Goal: Transaction & Acquisition: Contribute content

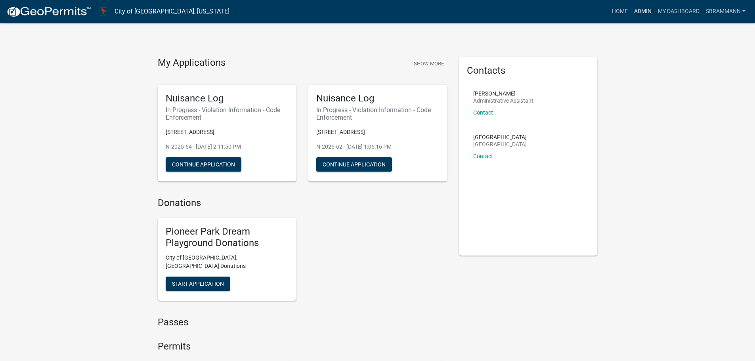
click at [634, 10] on link "Admin" at bounding box center [643, 11] width 24 height 15
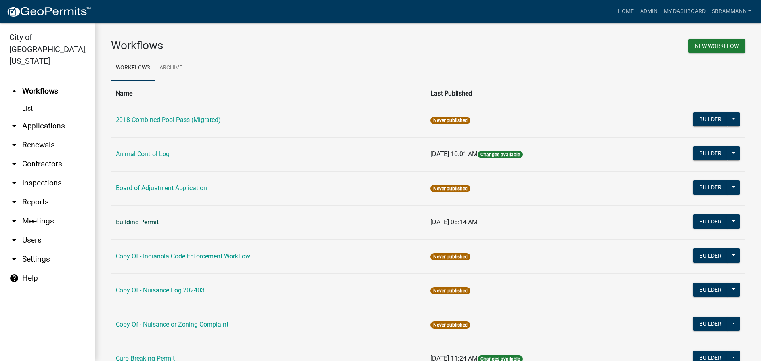
click at [134, 222] on link "Building Permit" at bounding box center [137, 222] width 43 height 8
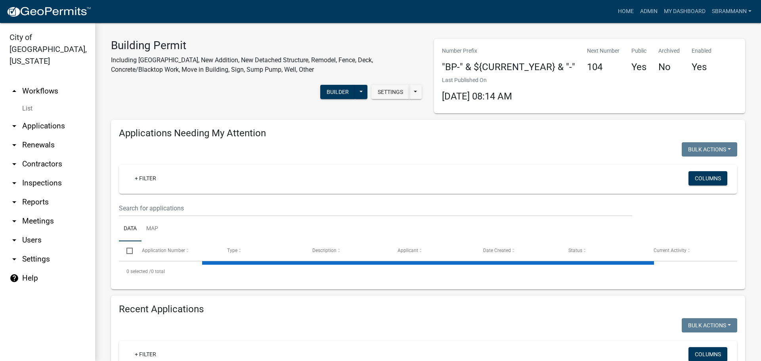
scroll to position [120, 0]
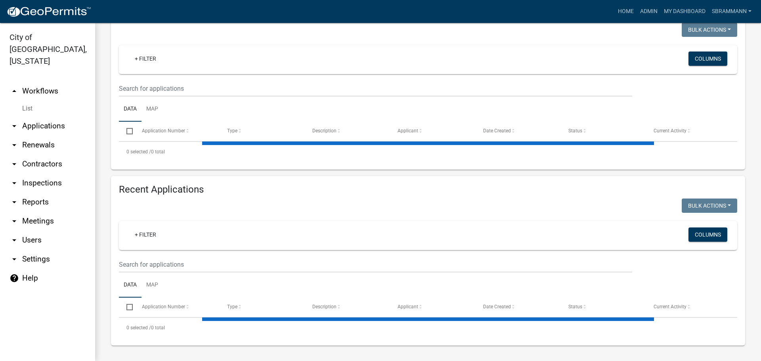
select select "3: 100"
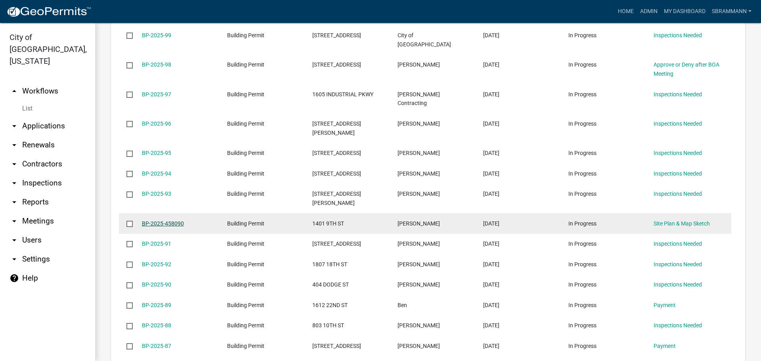
scroll to position [589, 0]
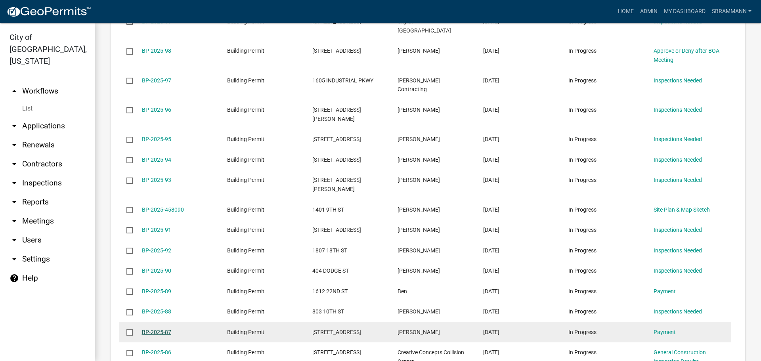
click at [151, 329] on link "BP-2025-87" at bounding box center [156, 332] width 29 height 6
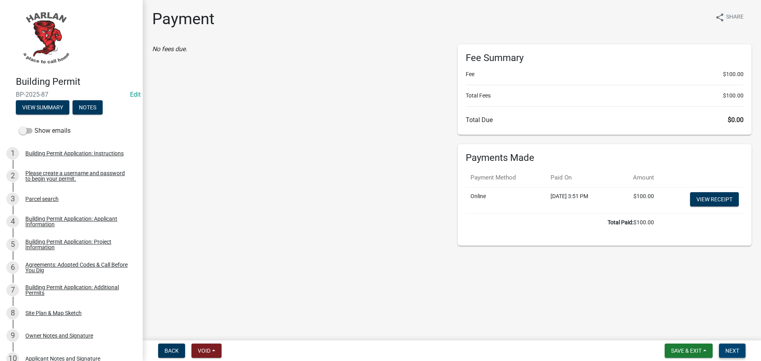
click at [728, 352] on span "Next" at bounding box center [733, 351] width 14 height 6
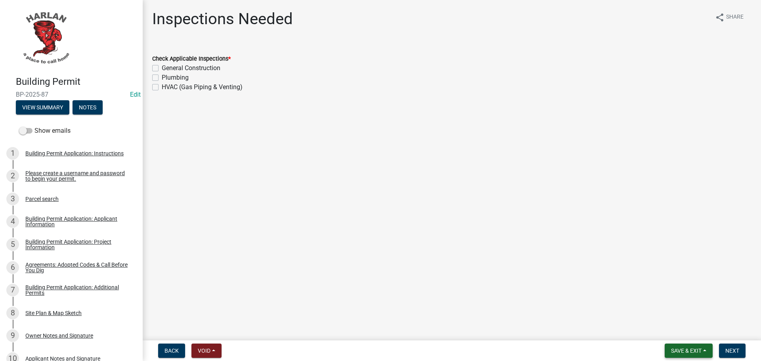
click at [685, 352] on span "Save & Exit" at bounding box center [686, 351] width 31 height 6
click at [668, 331] on button "Save & Exit" at bounding box center [680, 330] width 63 height 19
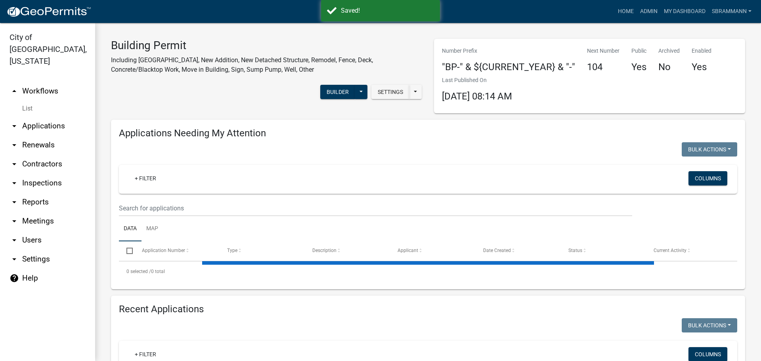
select select "3: 100"
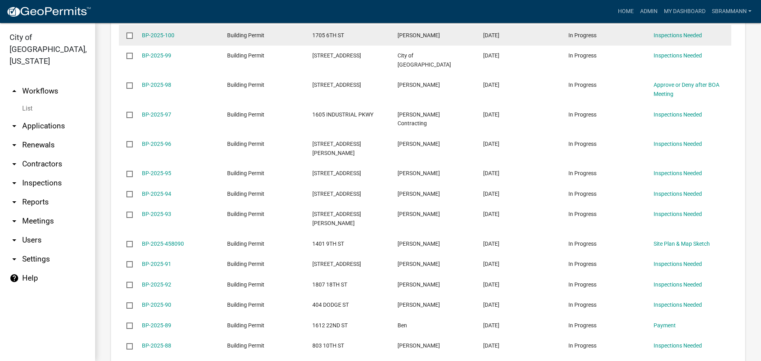
scroll to position [595, 0]
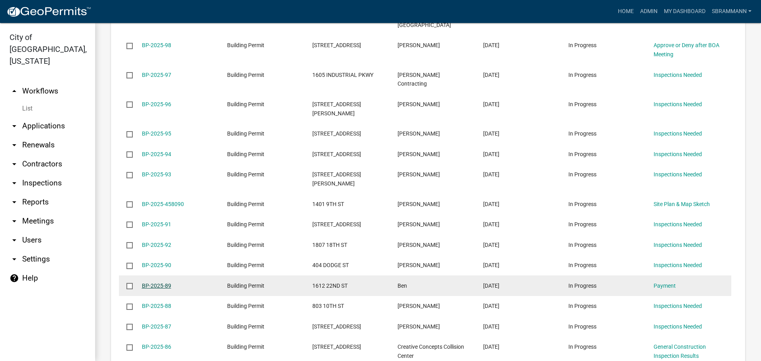
click at [159, 283] on link "BP-2025-89" at bounding box center [156, 286] width 29 height 6
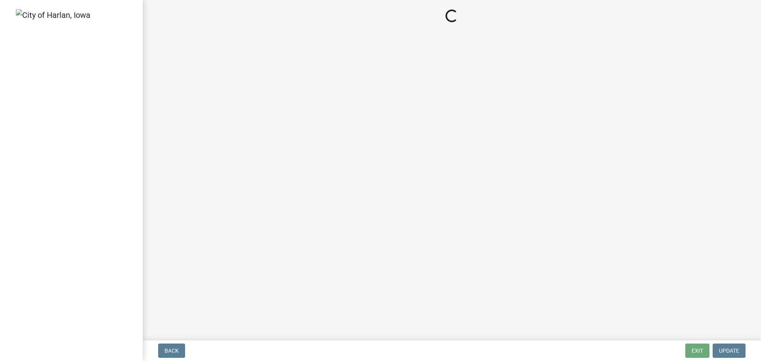
select select "3: 3"
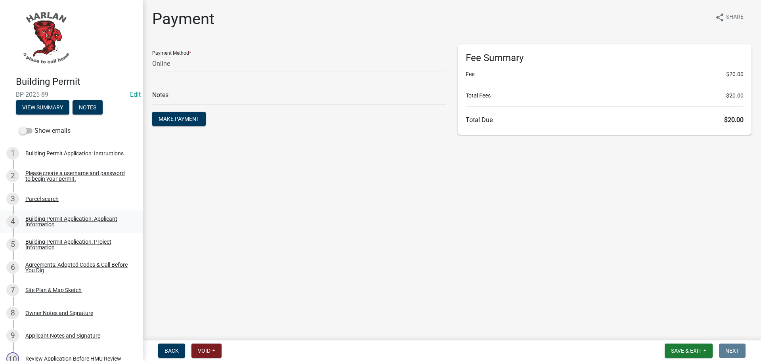
click at [40, 218] on div "Building Permit Application: Applicant Information" at bounding box center [77, 221] width 105 height 11
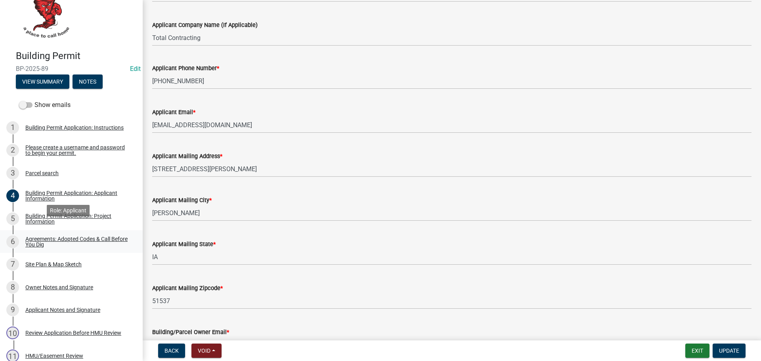
scroll to position [40, 0]
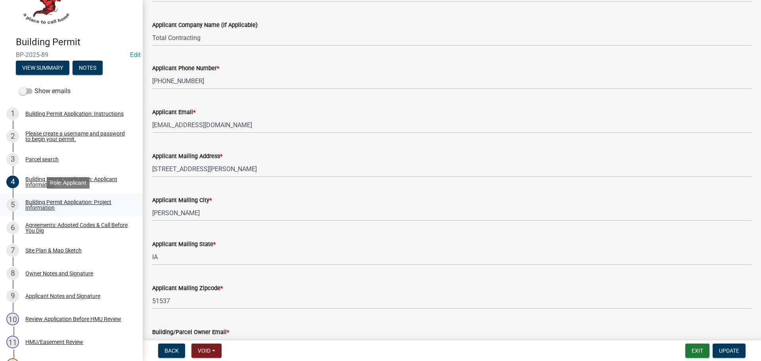
click at [40, 205] on div "Building Permit Application: Project Information" at bounding box center [77, 204] width 105 height 11
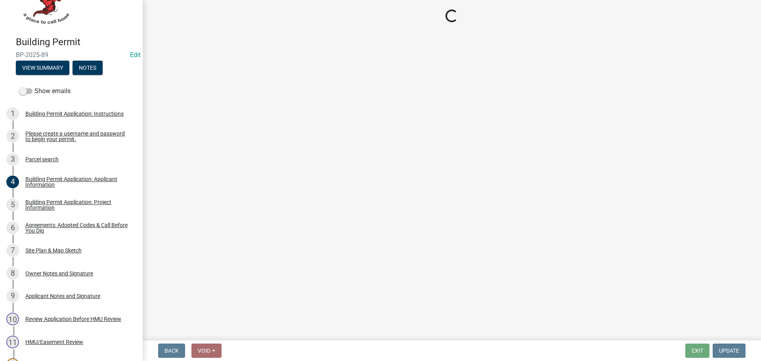
select select "57c12fbf-2104-401b-a871-4062d0a56bab"
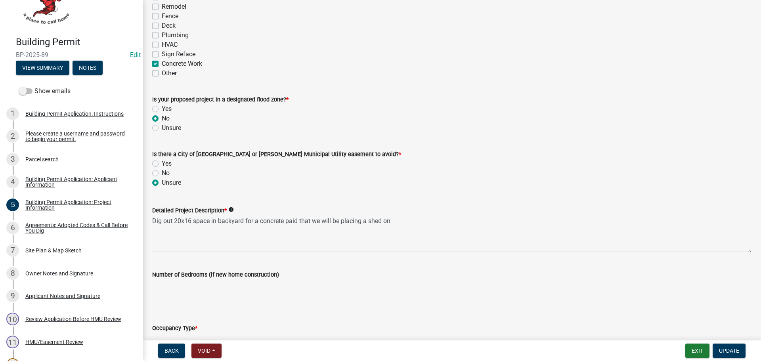
scroll to position [317, 0]
click at [695, 351] on button "Exit" at bounding box center [698, 351] width 24 height 14
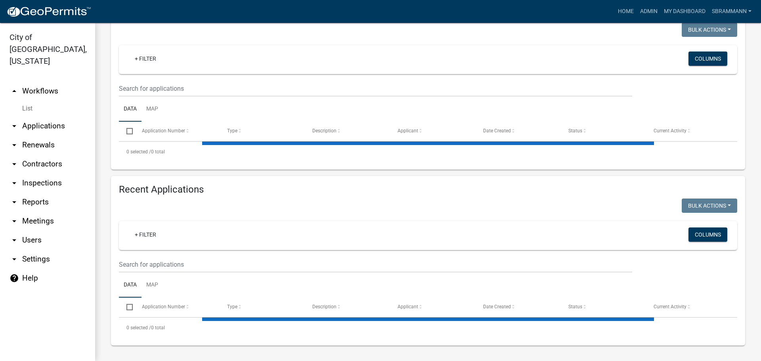
select select "3: 100"
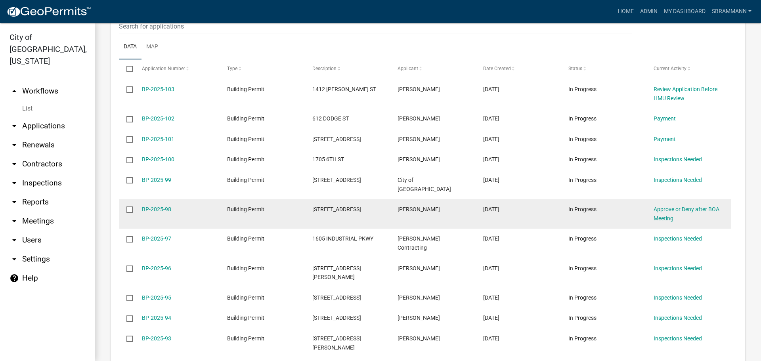
scroll to position [431, 0]
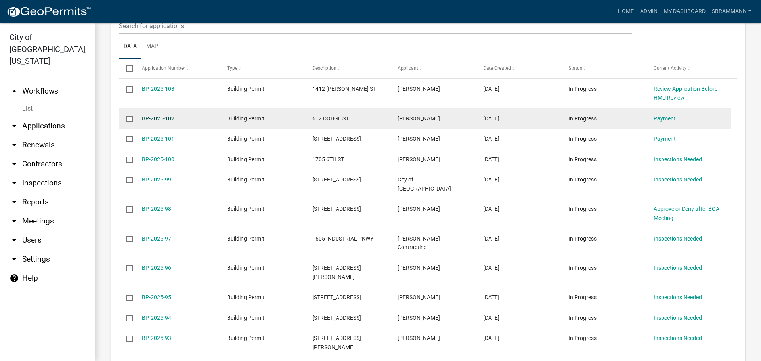
click at [163, 116] on link "BP-2025-102" at bounding box center [158, 118] width 33 height 6
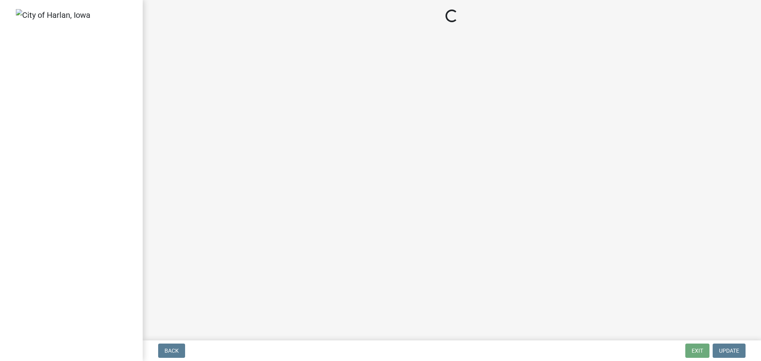
select select "3: 3"
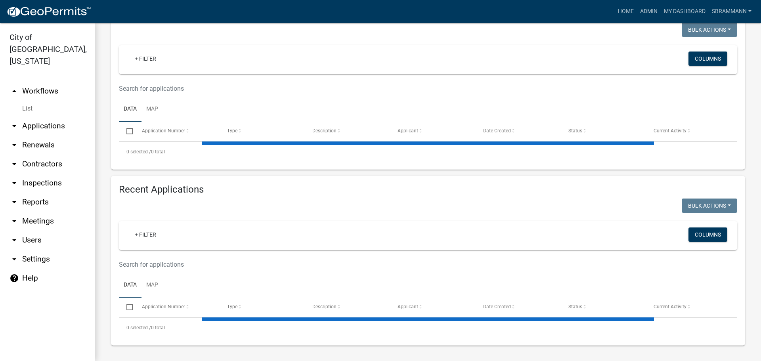
select select "3: 100"
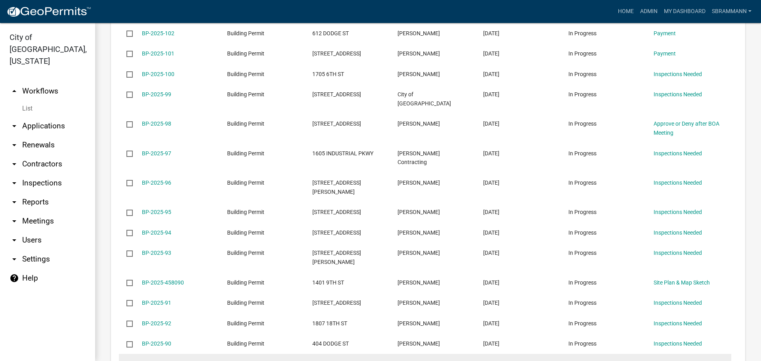
scroll to position [589, 0]
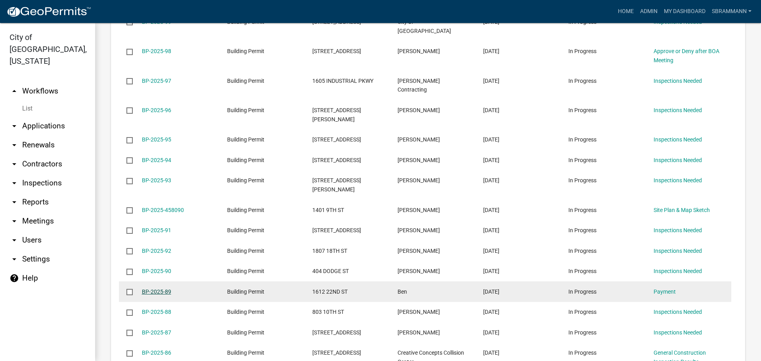
click at [162, 289] on link "BP-2025-89" at bounding box center [156, 292] width 29 height 6
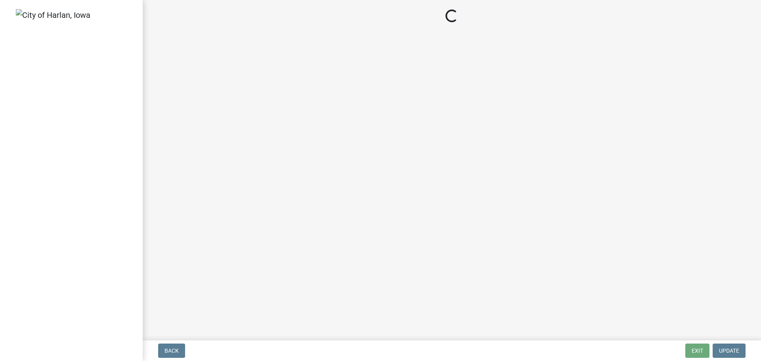
select select "3: 3"
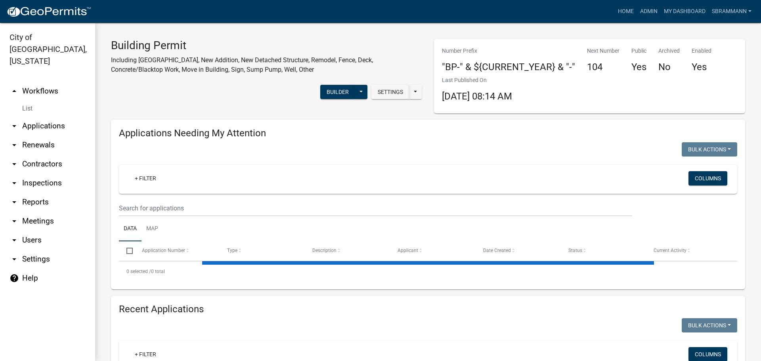
select select "3: 100"
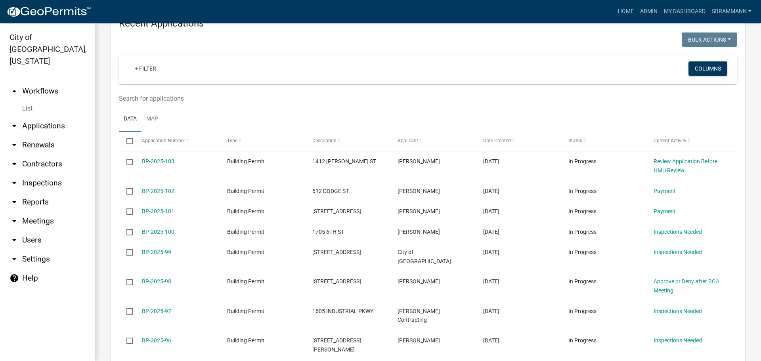
scroll to position [357, 0]
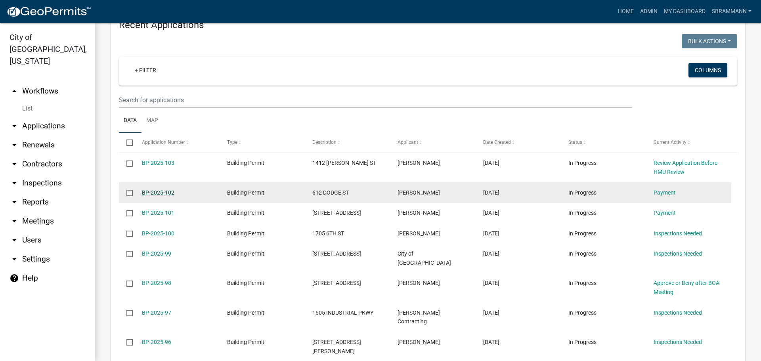
click at [159, 192] on link "BP-2025-102" at bounding box center [158, 193] width 33 height 6
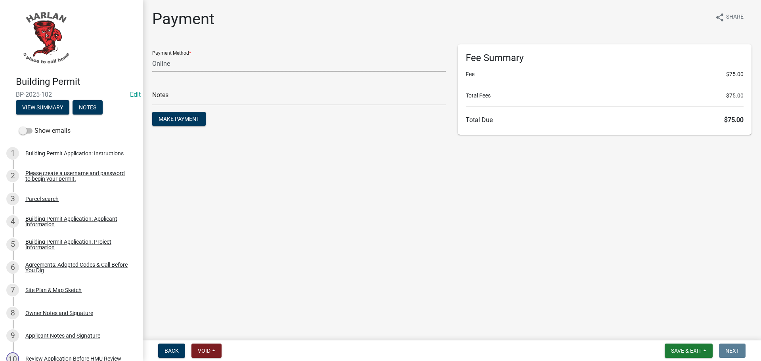
click at [170, 67] on select "Credit Card POS Check Cash Online" at bounding box center [299, 64] width 294 height 16
select select "1: 0"
click at [152, 56] on select "Credit Card POS Check Cash Online" at bounding box center [299, 64] width 294 height 16
click at [168, 101] on input "text" at bounding box center [299, 97] width 294 height 16
type input "0915"
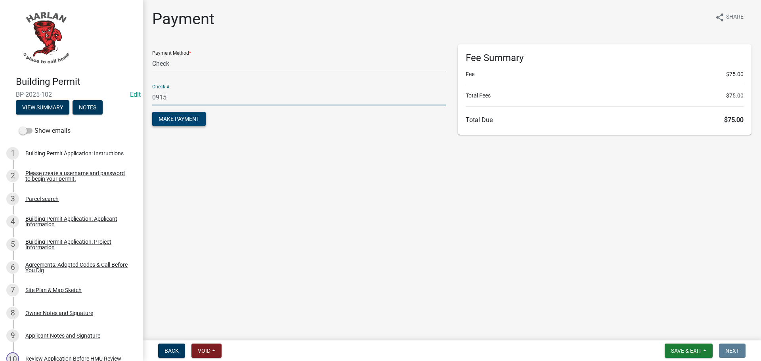
click at [182, 119] on span "Make Payment" at bounding box center [179, 119] width 41 height 6
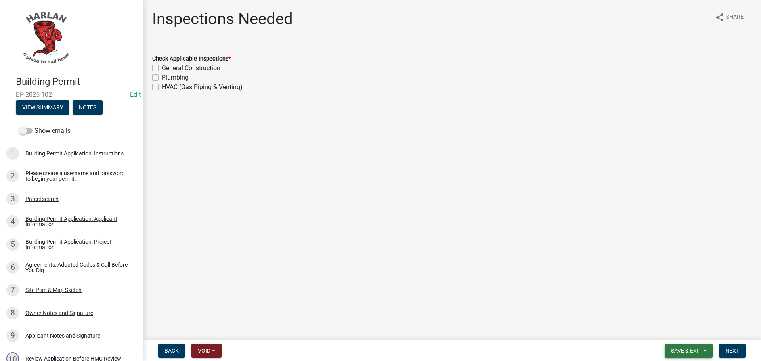
click at [681, 353] on span "Save & Exit" at bounding box center [686, 351] width 31 height 6
click at [676, 331] on button "Save & Exit" at bounding box center [680, 330] width 63 height 19
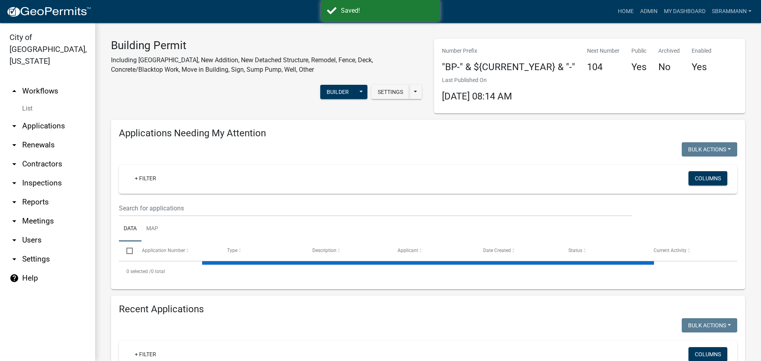
select select "3: 100"
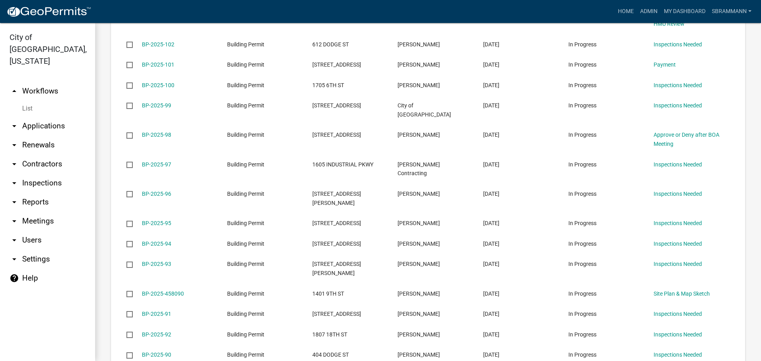
scroll to position [515, 0]
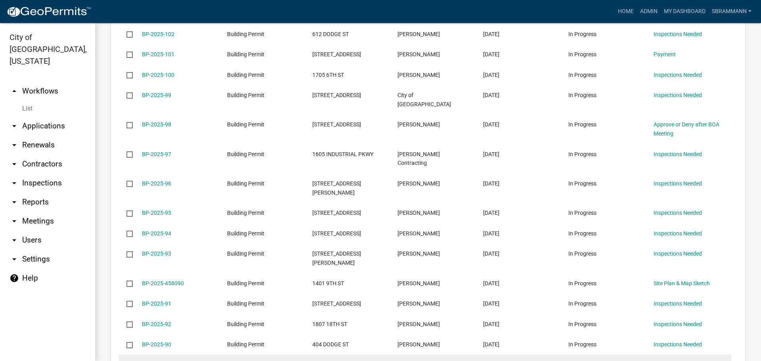
click at [158, 360] on link "BP-2025-89" at bounding box center [156, 365] width 29 height 6
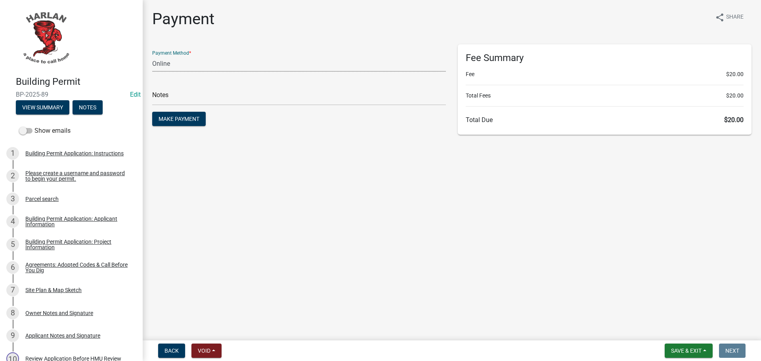
click at [170, 62] on select "Credit Card POS Check Cash Online" at bounding box center [299, 64] width 294 height 16
select select "1: 0"
click at [152, 56] on select "Credit Card POS Check Cash Online" at bounding box center [299, 64] width 294 height 16
click at [166, 97] on input "text" at bounding box center [299, 97] width 294 height 16
type input "0915"
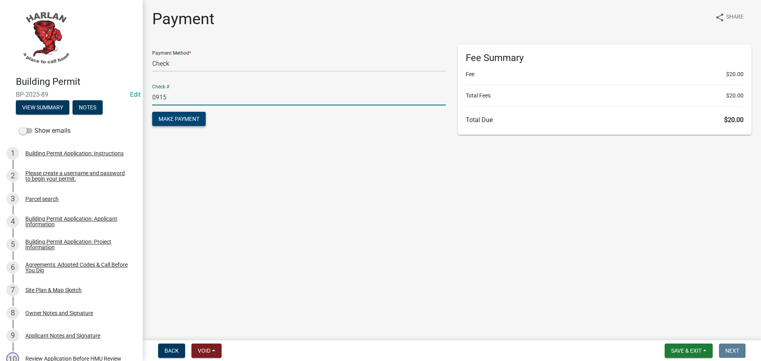
click at [173, 122] on span "Make Payment" at bounding box center [179, 119] width 41 height 6
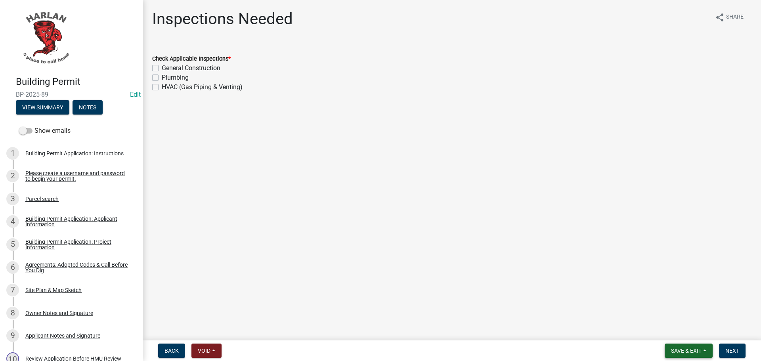
click at [678, 352] on span "Save & Exit" at bounding box center [686, 351] width 31 height 6
click at [673, 332] on button "Save & Exit" at bounding box center [680, 330] width 63 height 19
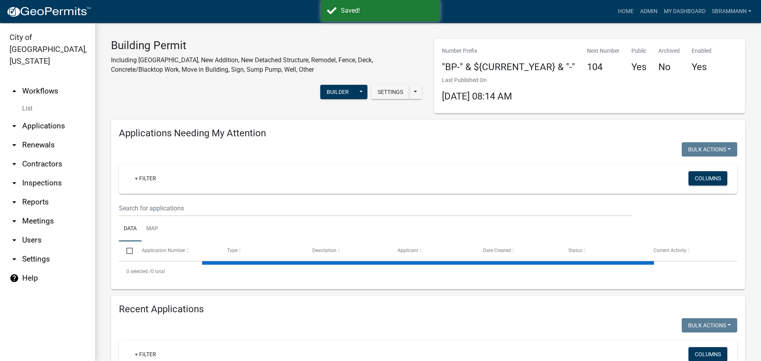
select select "3: 100"
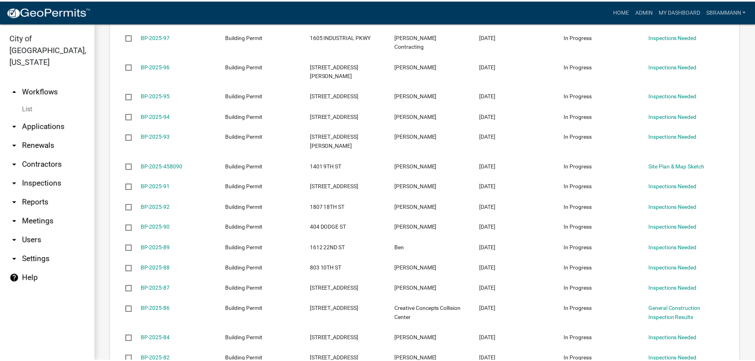
scroll to position [634, 0]
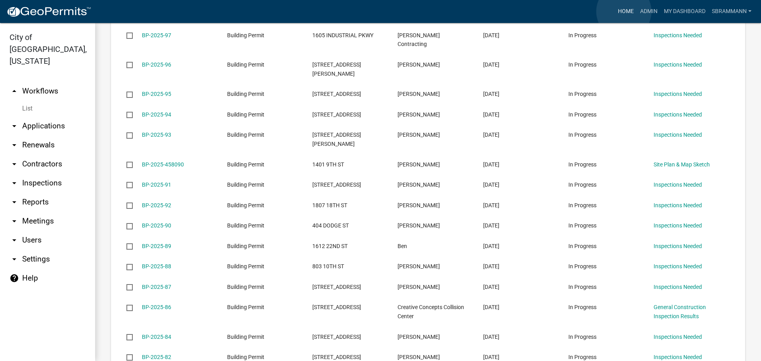
click at [624, 11] on link "Home" at bounding box center [626, 11] width 22 height 15
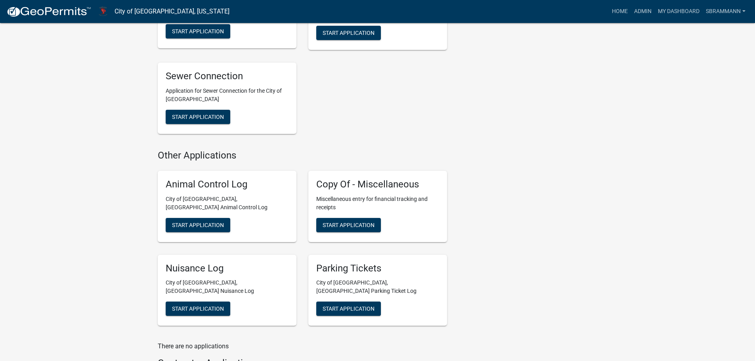
scroll to position [476, 0]
click at [353, 221] on span "Start Application" at bounding box center [349, 224] width 52 height 6
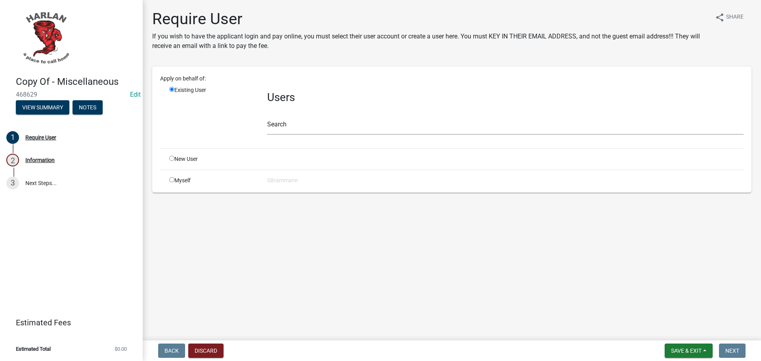
drag, startPoint x: 171, startPoint y: 179, endPoint x: 178, endPoint y: 189, distance: 12.0
click at [171, 179] on input "radio" at bounding box center [171, 179] width 5 height 5
radio input "true"
radio input "false"
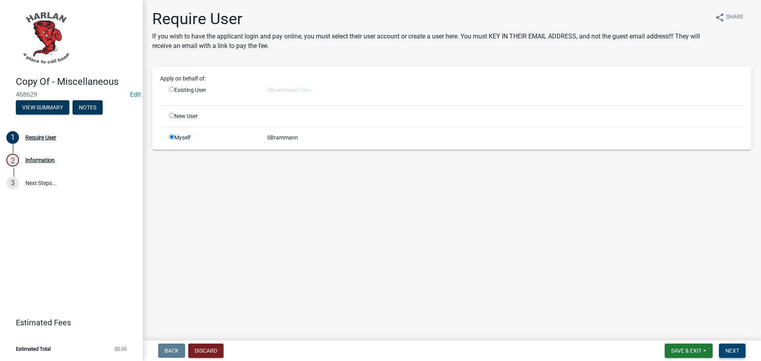
click at [733, 350] on span "Next" at bounding box center [733, 351] width 14 height 6
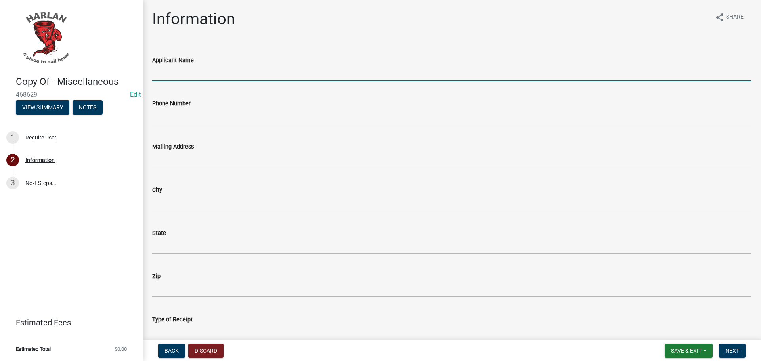
click at [167, 73] on input "Applicant Name" at bounding box center [451, 73] width 599 height 16
type input "k"
type input "Kristy Bruck"
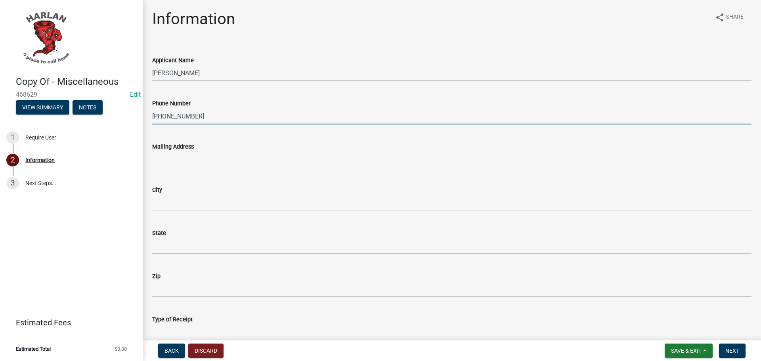
type input "712-571-0356"
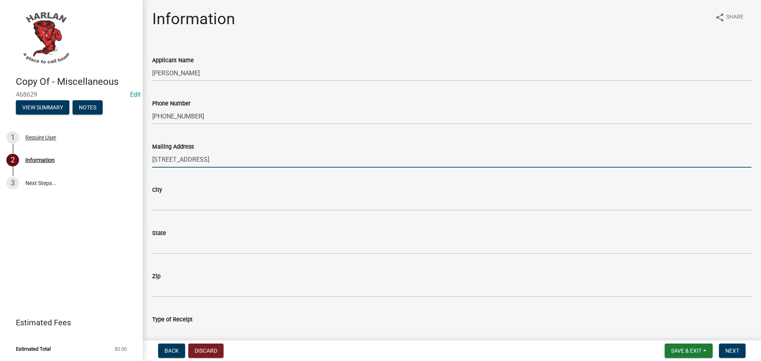
type input "3281 328th St."
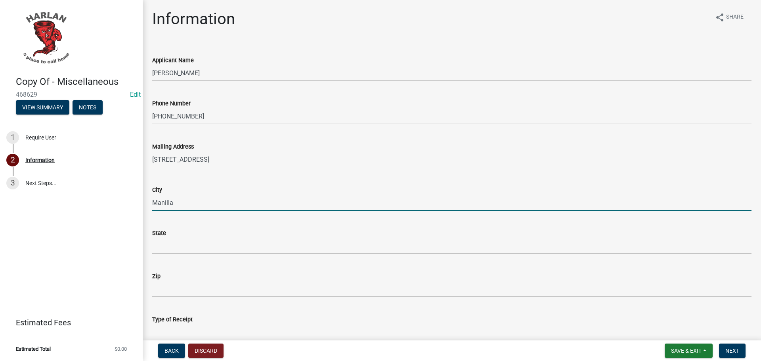
type input "Manilla"
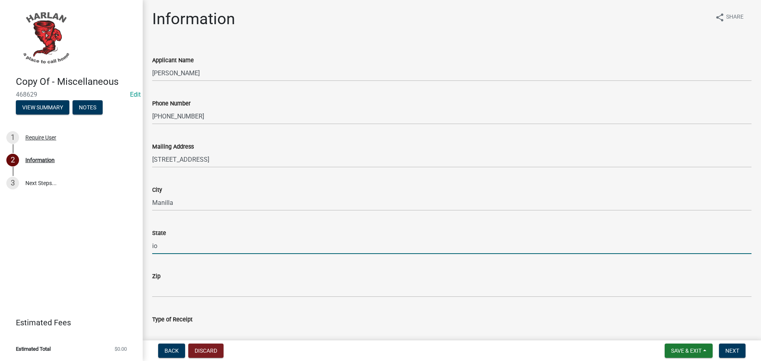
type input "i"
type input "U"
type input "[US_STATE]"
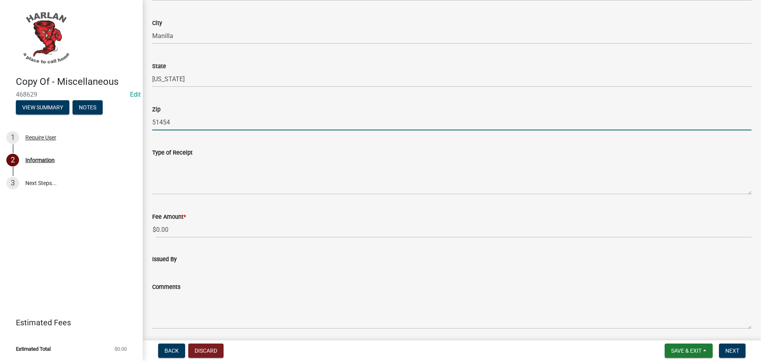
scroll to position [198, 0]
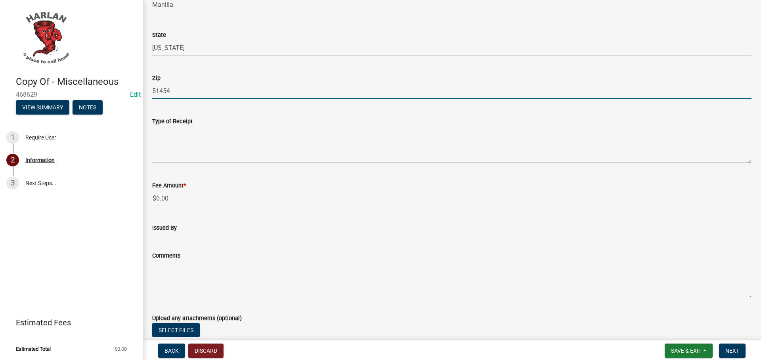
type input "51454"
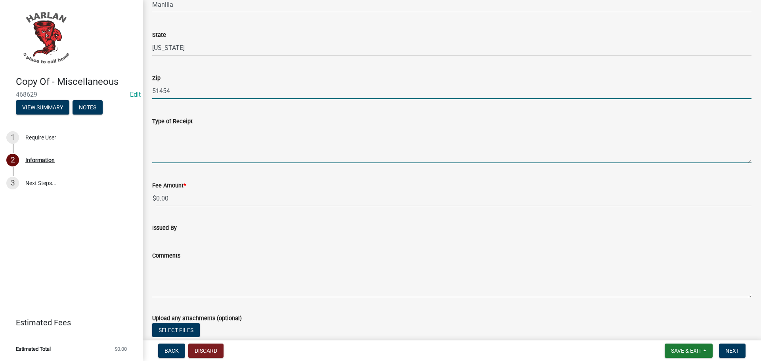
click at [163, 143] on textarea "Type of Receipt" at bounding box center [451, 144] width 599 height 37
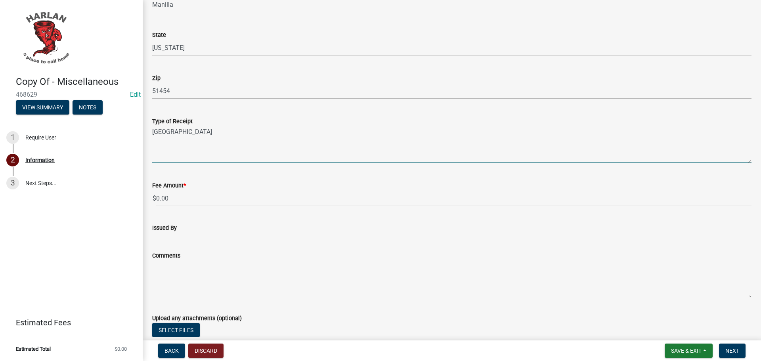
type textarea "Potter's Park Shelter Reservation"
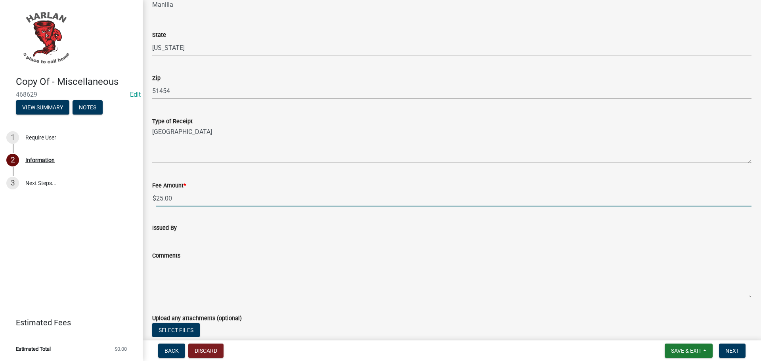
type input "25.00"
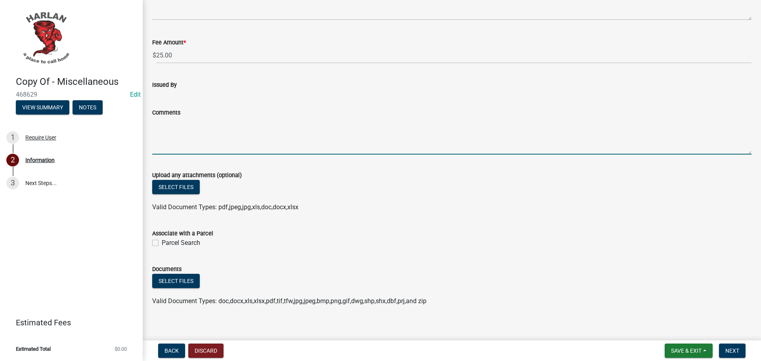
scroll to position [348, 0]
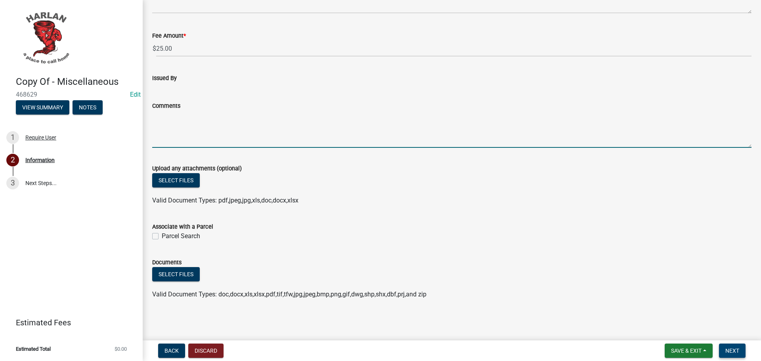
click at [740, 350] on button "Next" at bounding box center [732, 351] width 27 height 14
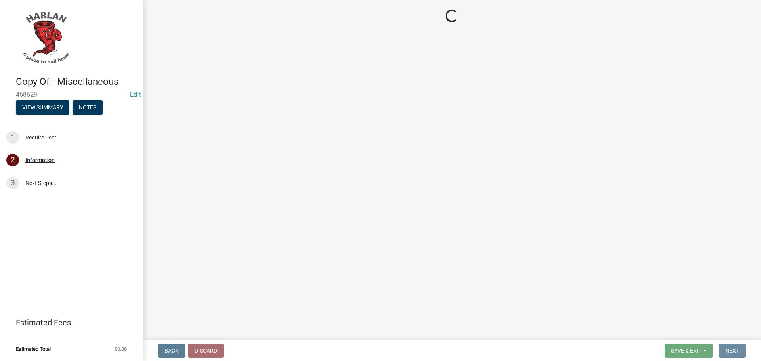
scroll to position [0, 0]
select select "3: 3"
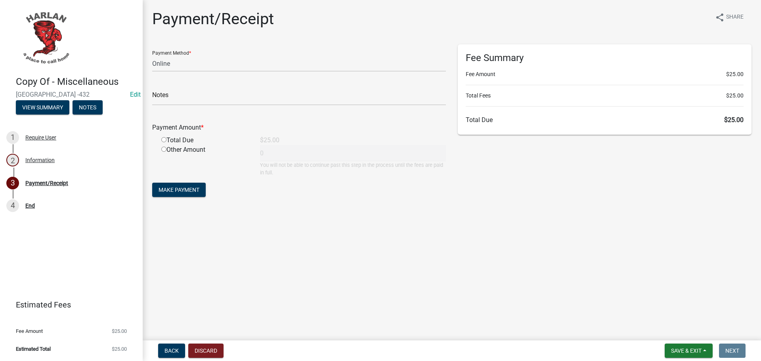
click at [164, 137] on input "radio" at bounding box center [163, 139] width 5 height 5
radio input "true"
type input "25"
click at [186, 191] on span "Make Payment" at bounding box center [179, 190] width 41 height 6
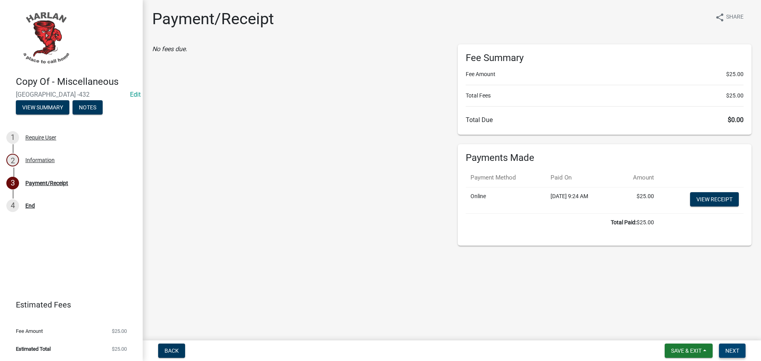
click at [732, 351] on span "Next" at bounding box center [733, 351] width 14 height 6
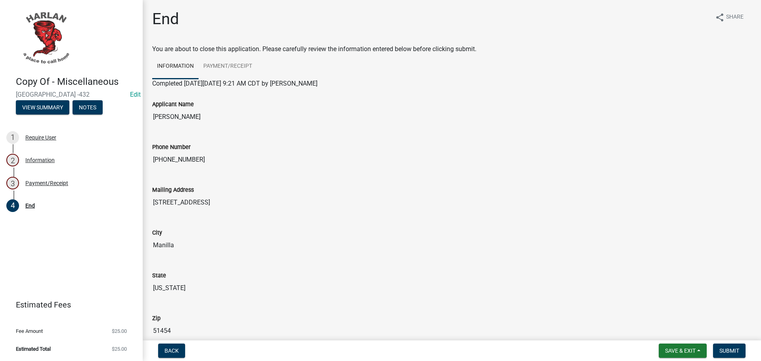
scroll to position [159, 0]
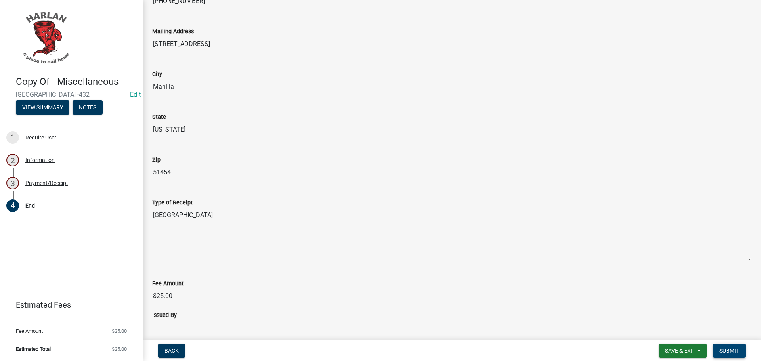
click at [724, 350] on span "Submit" at bounding box center [730, 351] width 20 height 6
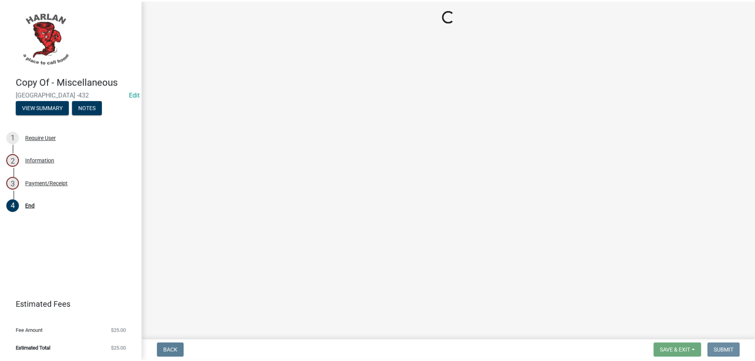
scroll to position [0, 0]
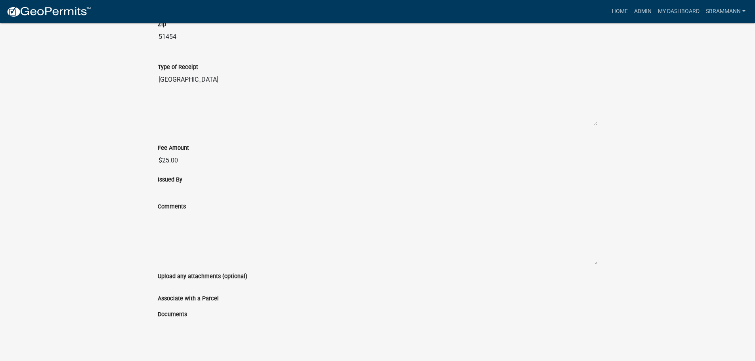
scroll to position [419, 0]
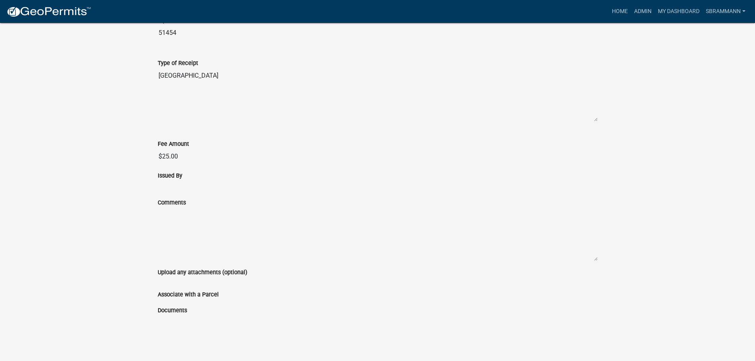
click at [606, 11] on div "Home Admin My Dashboard SBrammann Admin Account Logout" at bounding box center [423, 11] width 651 height 15
click at [619, 9] on link "Home" at bounding box center [620, 11] width 22 height 15
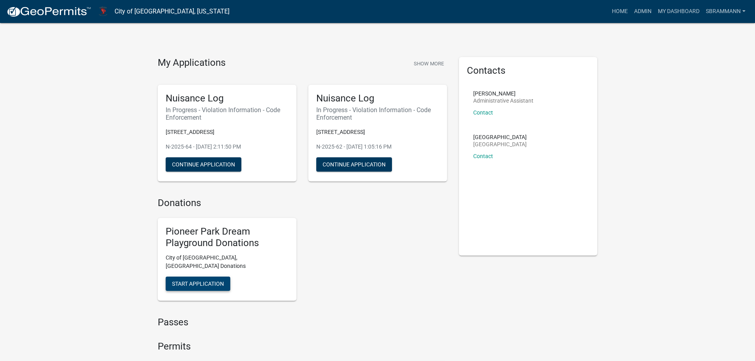
click at [201, 281] on span "Start Application" at bounding box center [198, 284] width 52 height 6
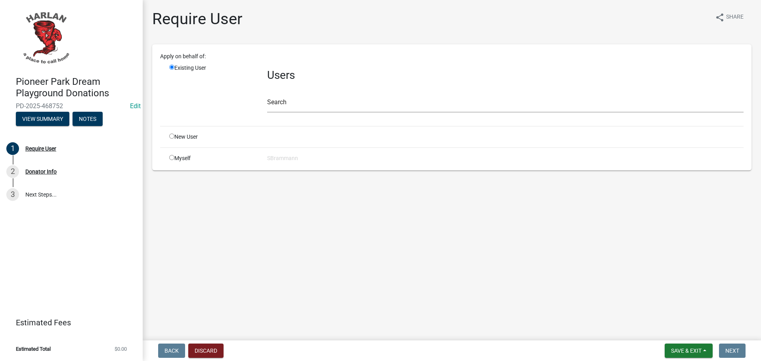
click at [172, 157] on input "radio" at bounding box center [171, 157] width 5 height 5
radio input "true"
radio input "false"
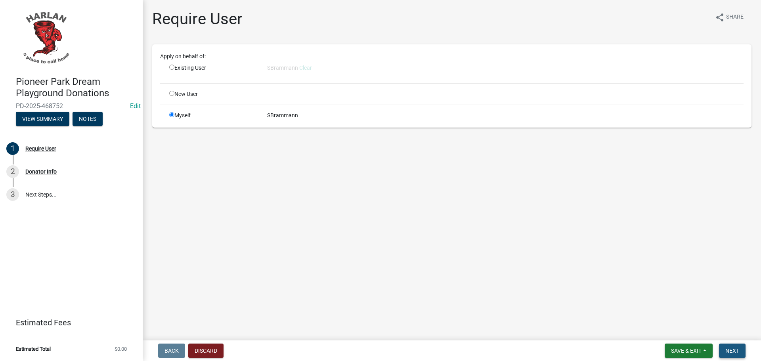
click at [729, 351] on span "Next" at bounding box center [733, 351] width 14 height 6
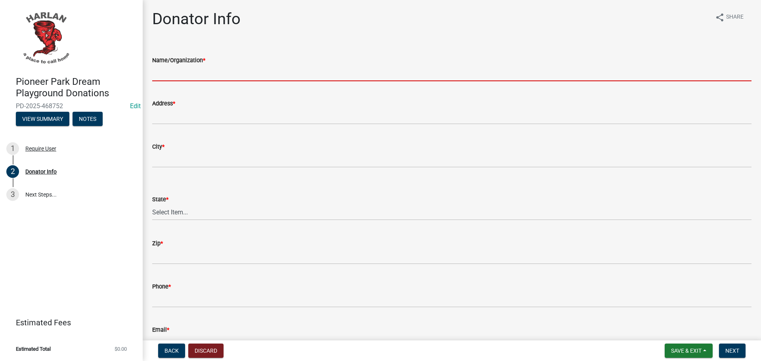
click at [174, 74] on input "Name/Organization *" at bounding box center [451, 73] width 599 height 16
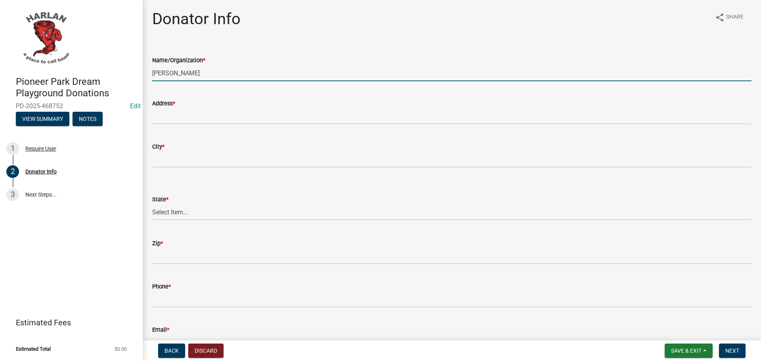
type input "Mary Ahrenholtz"
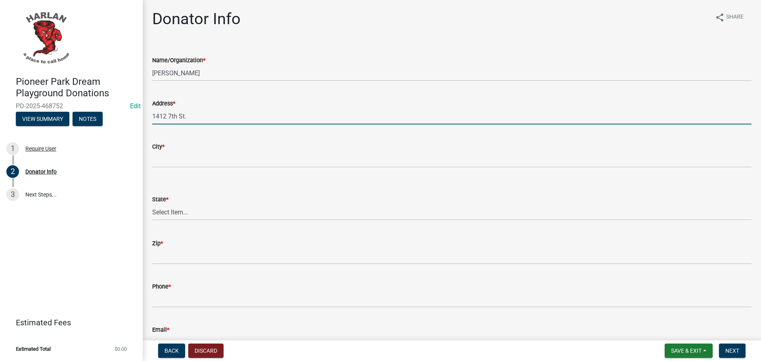
type input "1412 7th St."
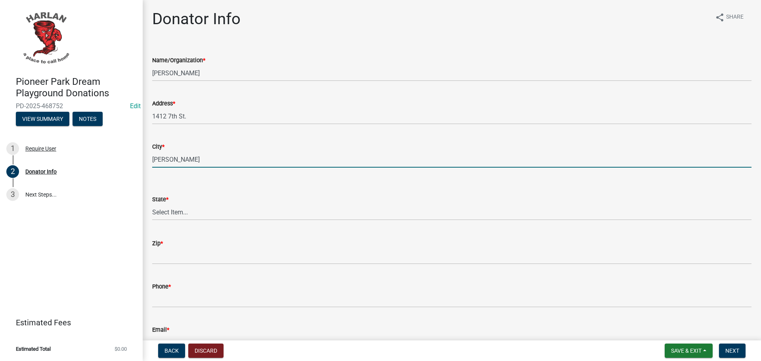
type input "[PERSON_NAME]"
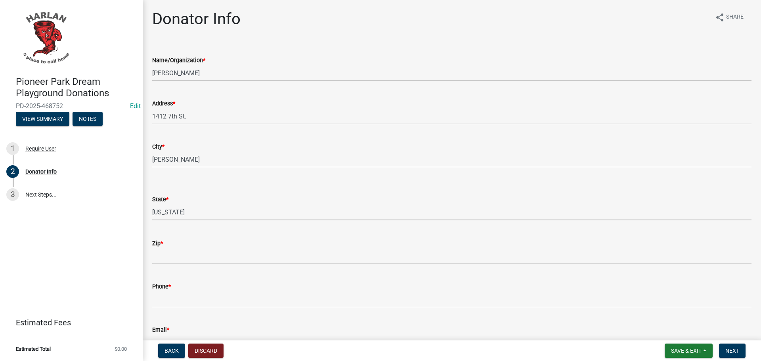
select select "IA"
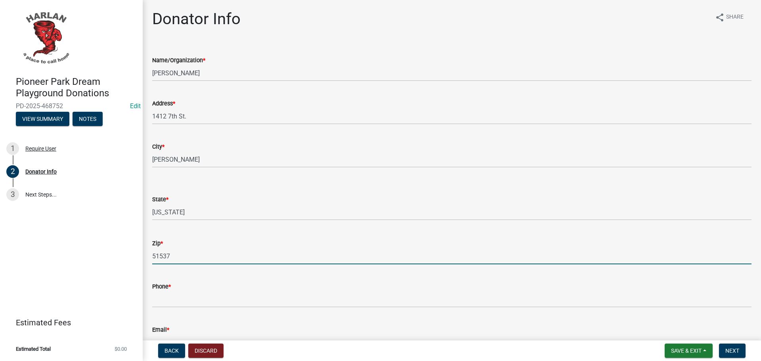
type input "51537"
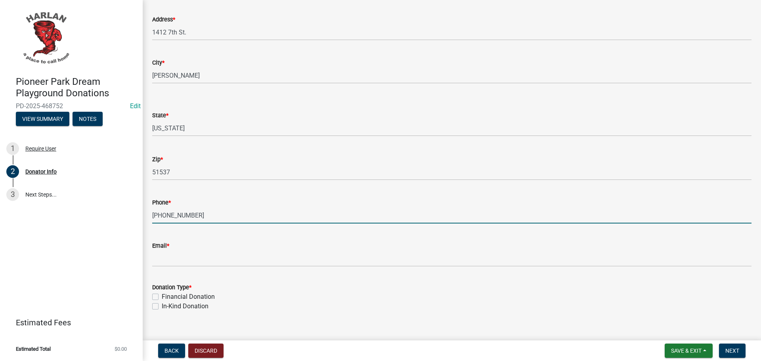
scroll to position [96, 0]
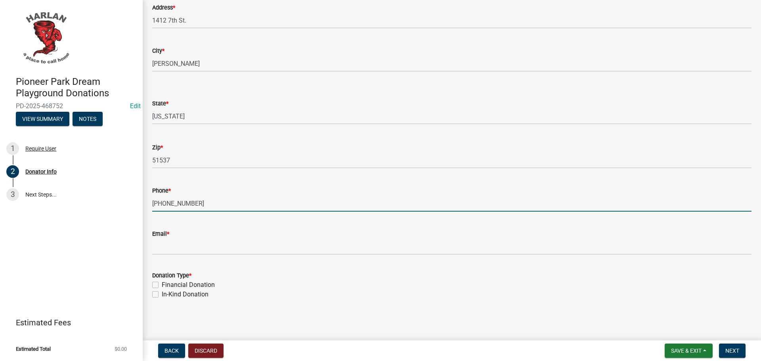
type input "712-579-1704"
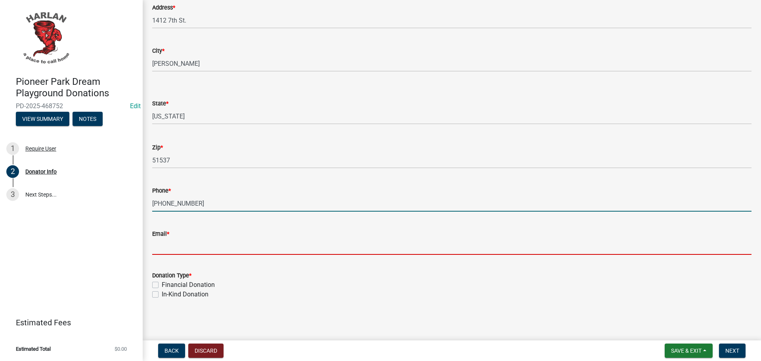
click at [169, 250] on input "Email *" at bounding box center [451, 247] width 599 height 16
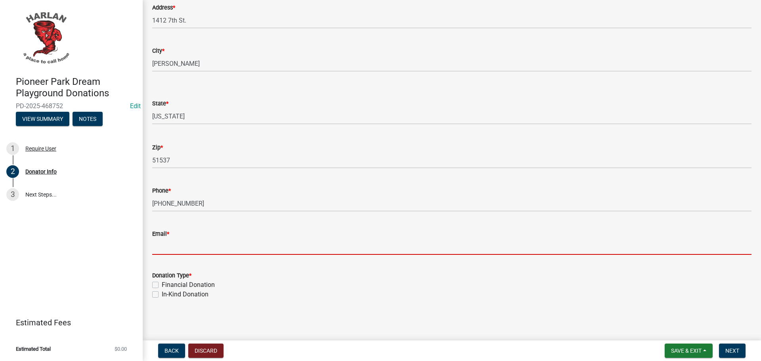
type input "[EMAIL_ADDRESS][DOMAIN_NAME]"
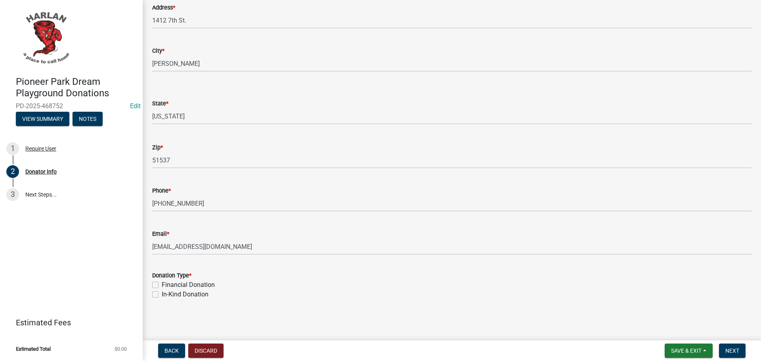
click at [162, 284] on label "Financial Donation" at bounding box center [188, 285] width 53 height 10
click at [162, 284] on input "Financial Donation" at bounding box center [164, 282] width 5 height 5
checkbox input "true"
checkbox input "false"
click at [734, 350] on span "Next" at bounding box center [733, 351] width 14 height 6
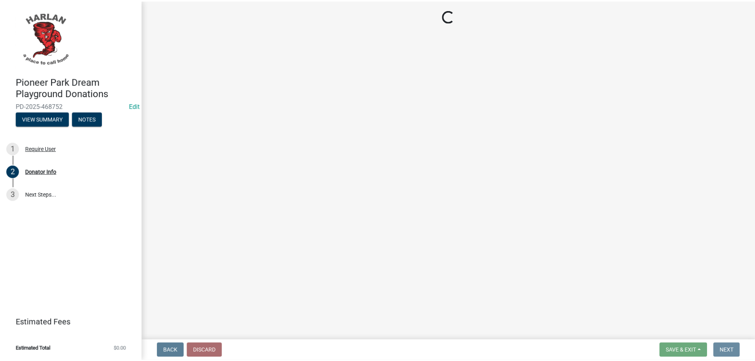
scroll to position [0, 0]
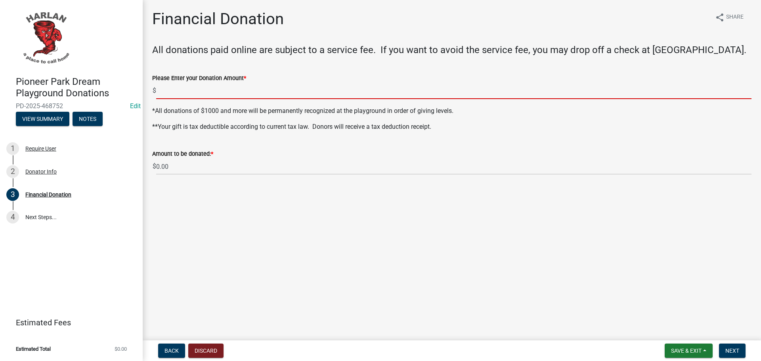
click at [163, 94] on input "text" at bounding box center [454, 91] width 596 height 16
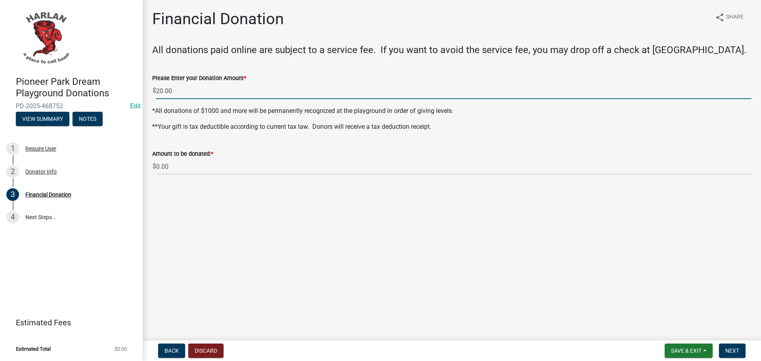
type input "20"
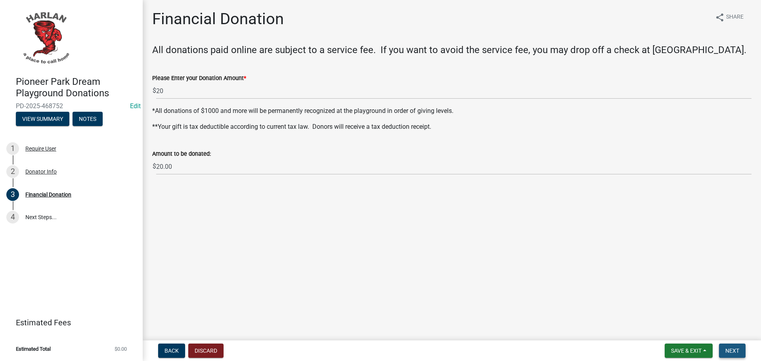
click at [730, 349] on span "Next" at bounding box center [733, 351] width 14 height 6
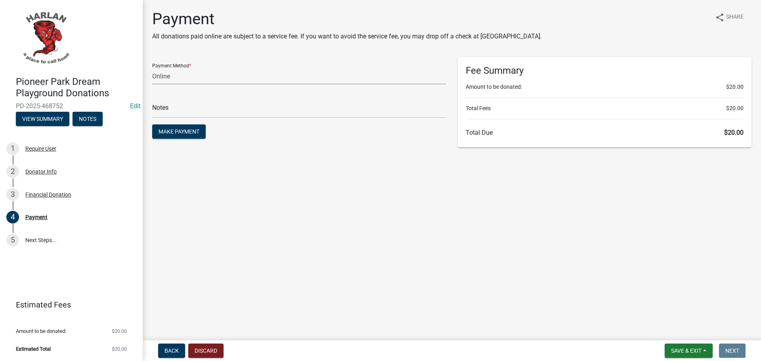
click at [162, 76] on select "Credit Card POS Check Cash Online" at bounding box center [299, 76] width 294 height 16
select select "1: 0"
click at [152, 68] on select "Credit Card POS Check Cash Online" at bounding box center [299, 76] width 294 height 16
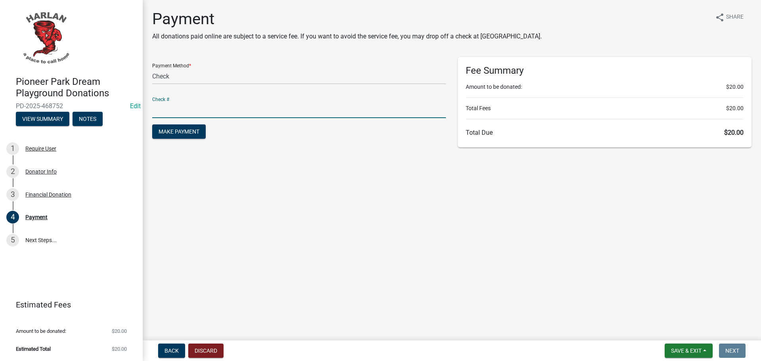
click at [162, 109] on input "text" at bounding box center [299, 110] width 294 height 16
type input "4711"
click at [188, 130] on span "Make Payment" at bounding box center [179, 131] width 41 height 6
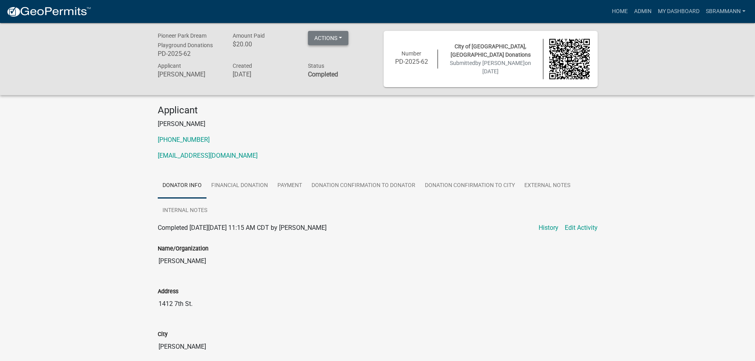
click at [329, 34] on button "Actions" at bounding box center [328, 38] width 40 height 14
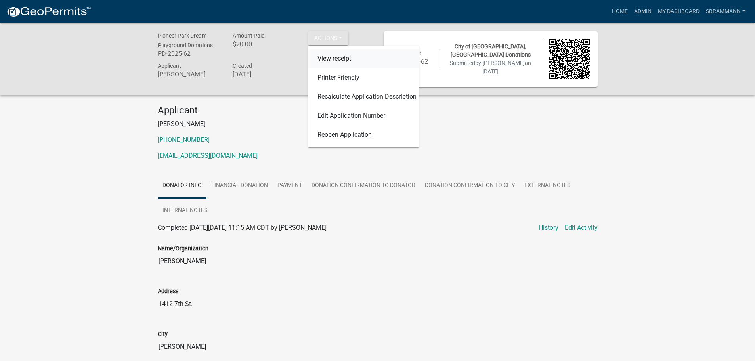
click at [331, 54] on link "View receipt" at bounding box center [363, 58] width 111 height 19
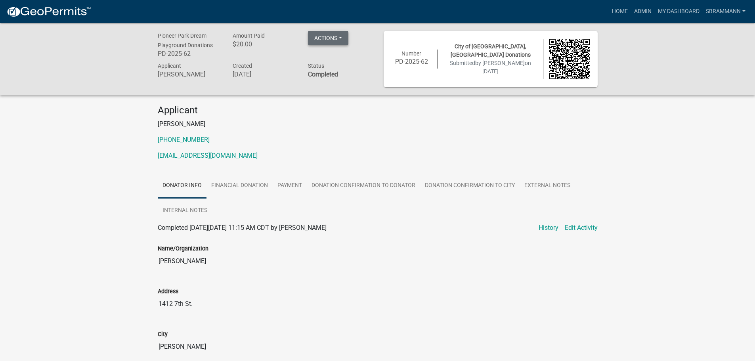
click at [338, 36] on button "Actions" at bounding box center [328, 38] width 40 height 14
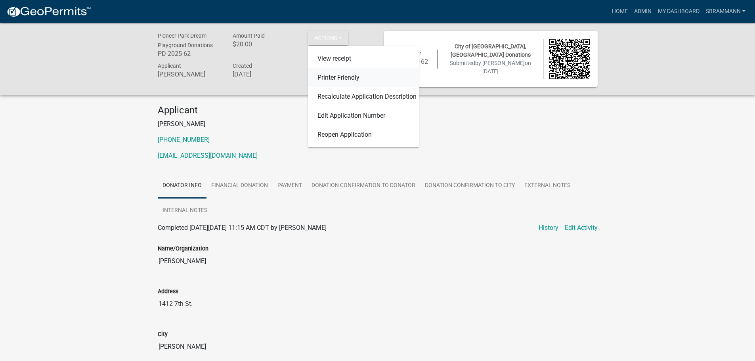
click at [342, 76] on link "Printer Friendly" at bounding box center [363, 77] width 111 height 19
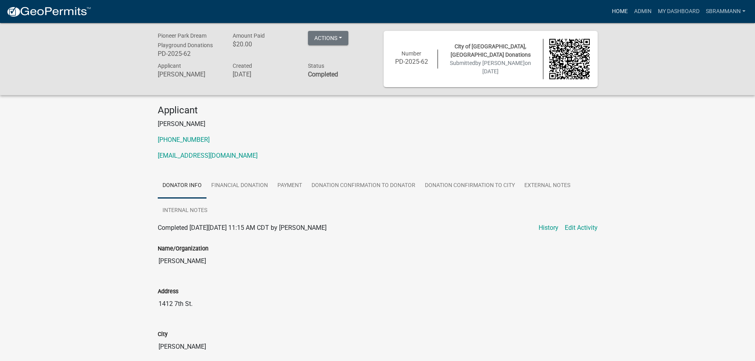
click at [622, 6] on link "Home" at bounding box center [620, 11] width 22 height 15
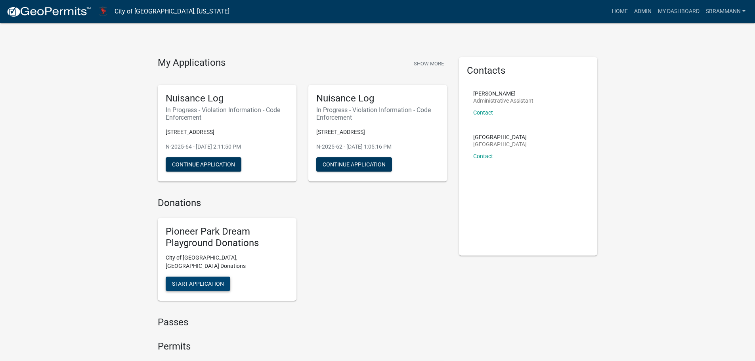
click at [194, 281] on span "Start Application" at bounding box center [198, 284] width 52 height 6
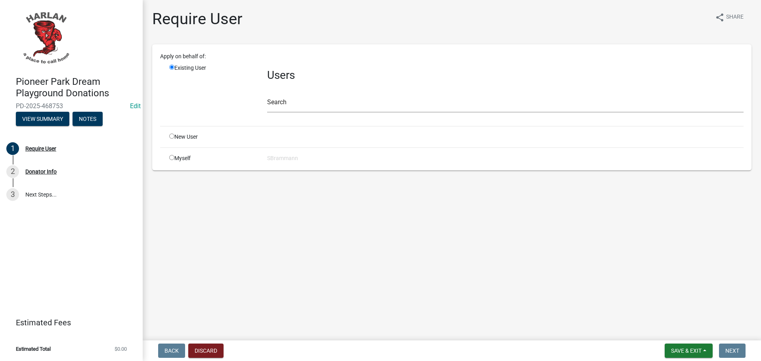
click at [172, 158] on input "radio" at bounding box center [171, 157] width 5 height 5
radio input "true"
radio input "false"
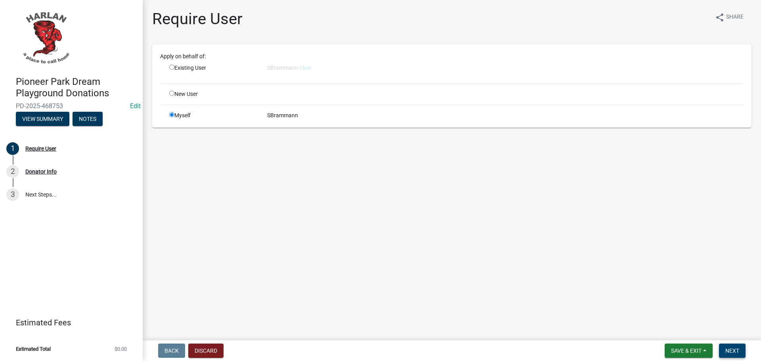
click at [735, 344] on button "Next" at bounding box center [732, 351] width 27 height 14
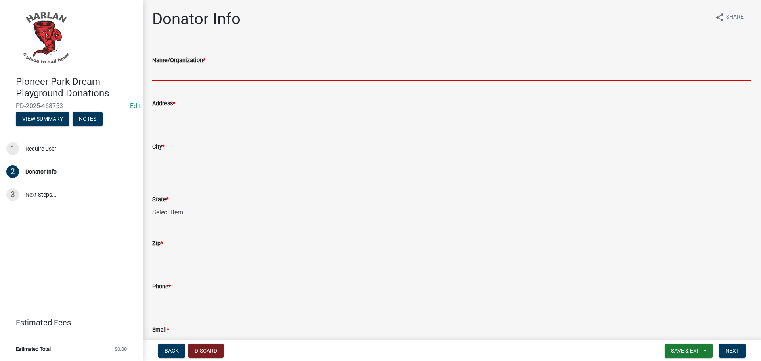
click at [209, 69] on input "Name/Organization *" at bounding box center [451, 73] width 599 height 16
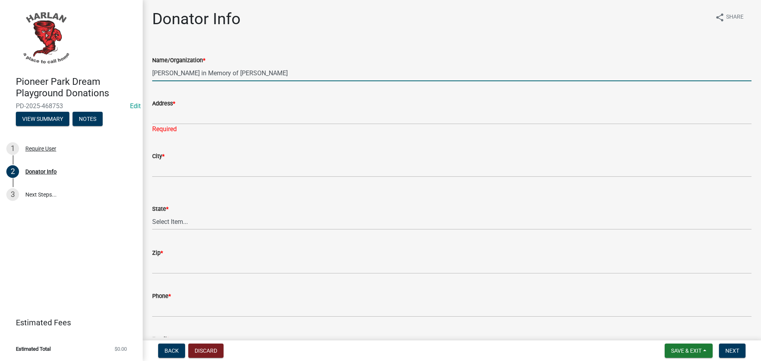
click at [152, 71] on input "Marvin Sonntag in Memory of Pat Byrnes" at bounding box center [451, 73] width 599 height 16
drag, startPoint x: 152, startPoint y: 71, endPoint x: 196, endPoint y: 75, distance: 44.2
click at [196, 75] on input "Marvin Sonntag in Memory of Pat Byrnes" at bounding box center [451, 73] width 599 height 16
type input "HB Work Crews in Memory of Pat Byrnes"
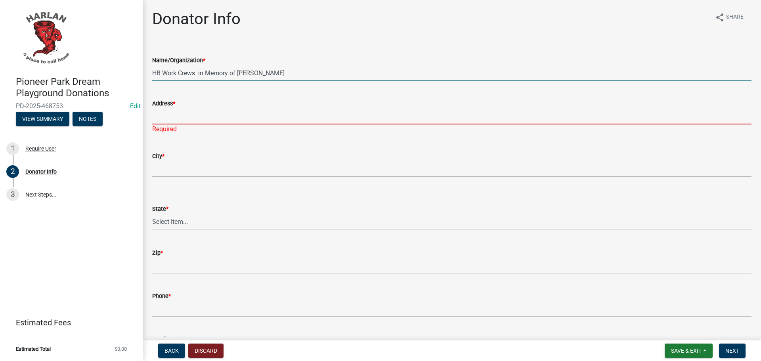
click at [171, 111] on input "Address *" at bounding box center [451, 116] width 599 height 16
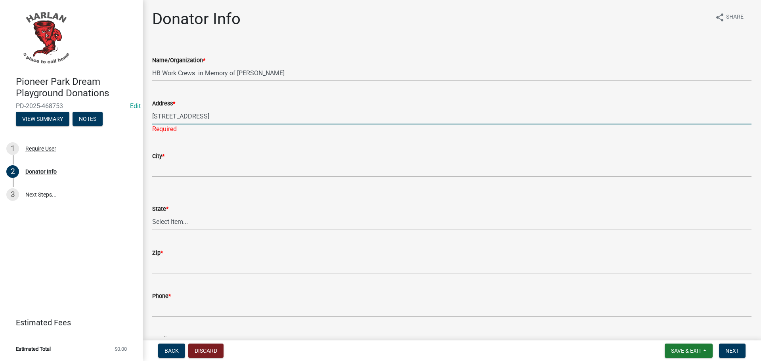
type input "2207 330th St."
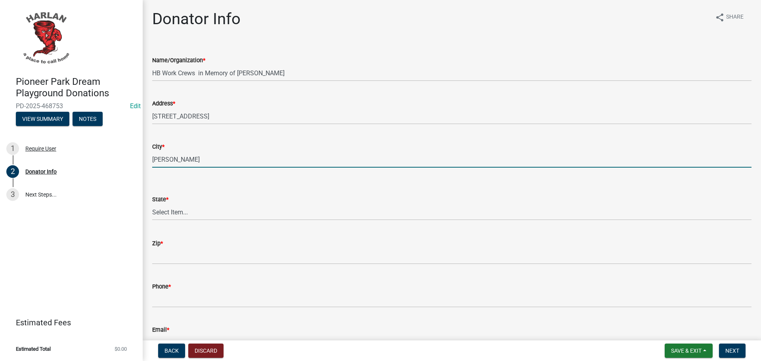
type input "Brayton"
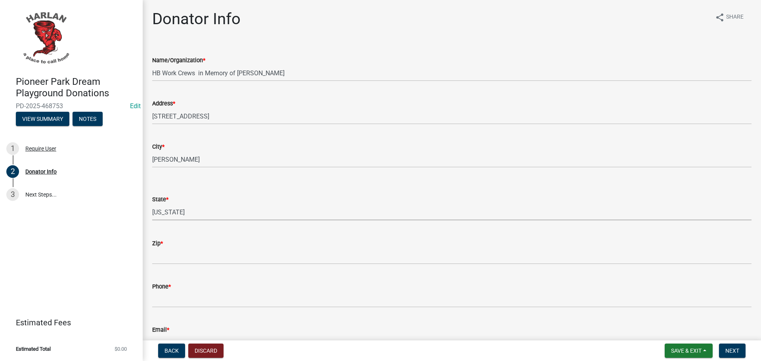
select select "IA"
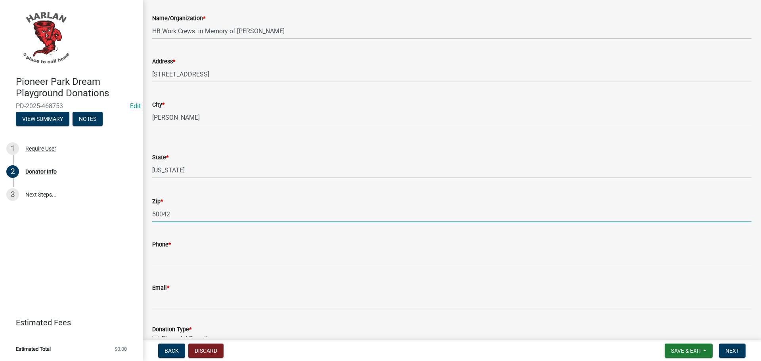
scroll to position [79, 0]
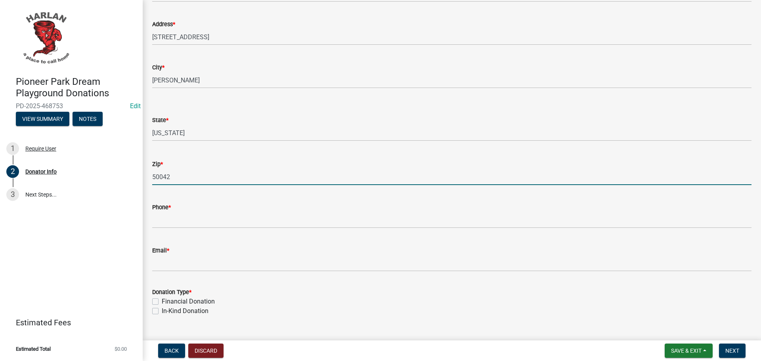
type input "50042"
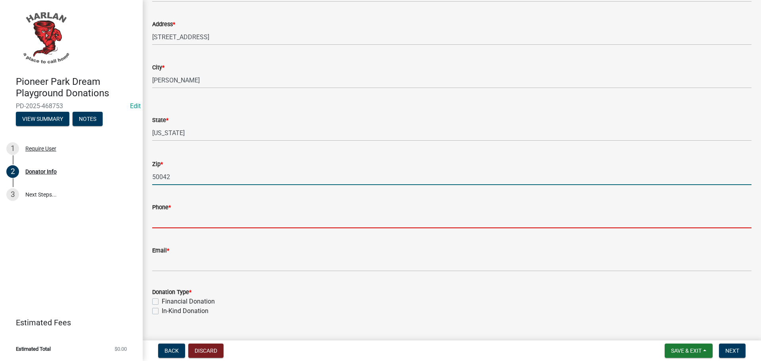
click at [168, 215] on input "Phone *" at bounding box center [451, 220] width 599 height 16
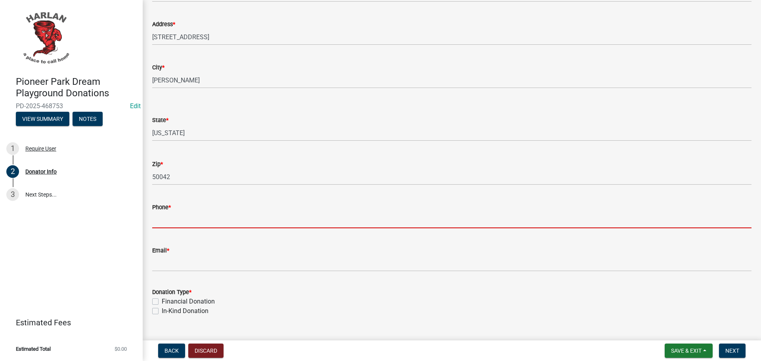
type input "7127555137"
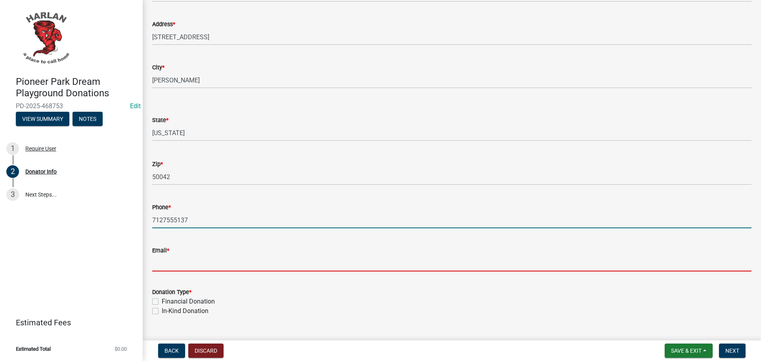
type input "[EMAIL_ADDRESS][DOMAIN_NAME]"
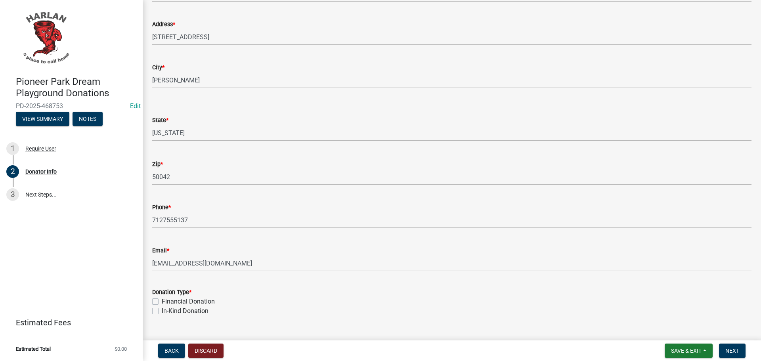
click at [162, 301] on label "Financial Donation" at bounding box center [188, 302] width 53 height 10
click at [162, 301] on input "Financial Donation" at bounding box center [164, 299] width 5 height 5
checkbox input "true"
checkbox input "false"
click at [735, 350] on span "Next" at bounding box center [733, 351] width 14 height 6
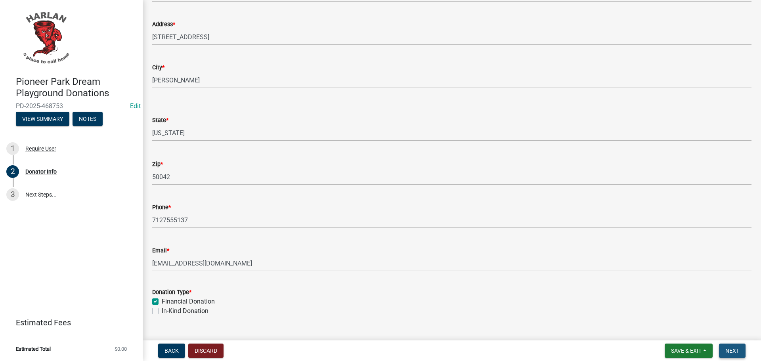
scroll to position [0, 0]
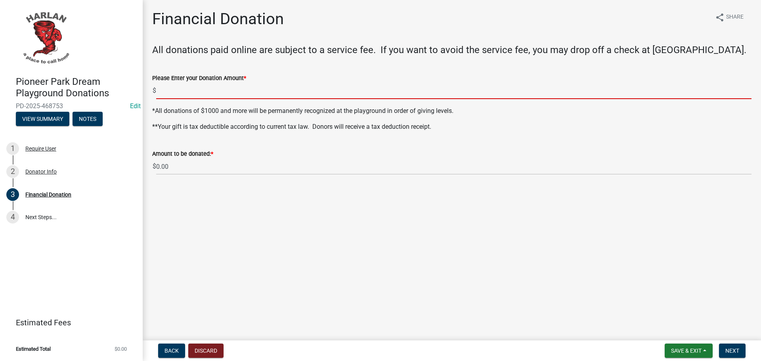
click at [181, 92] on input "text" at bounding box center [454, 91] width 596 height 16
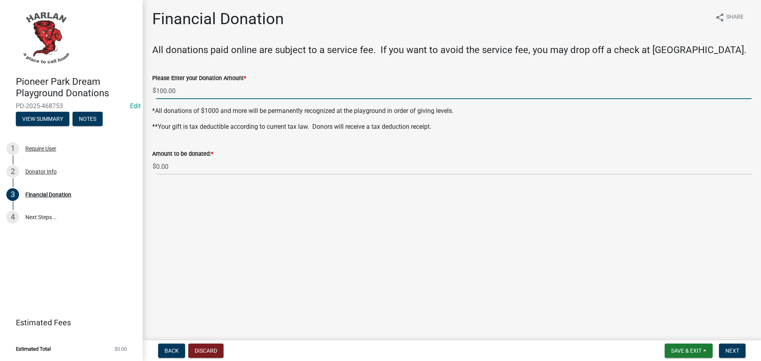
type input "100"
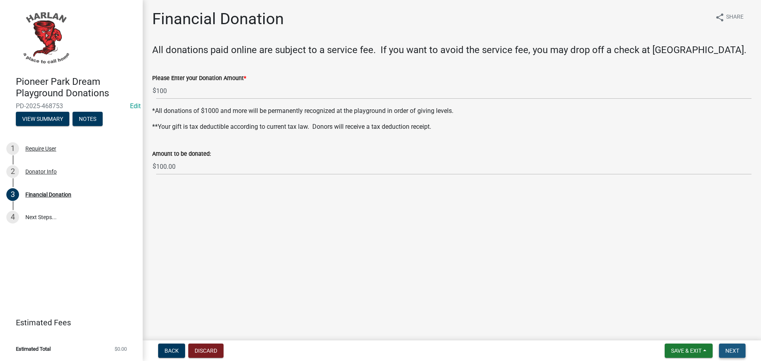
click at [730, 350] on span "Next" at bounding box center [733, 351] width 14 height 6
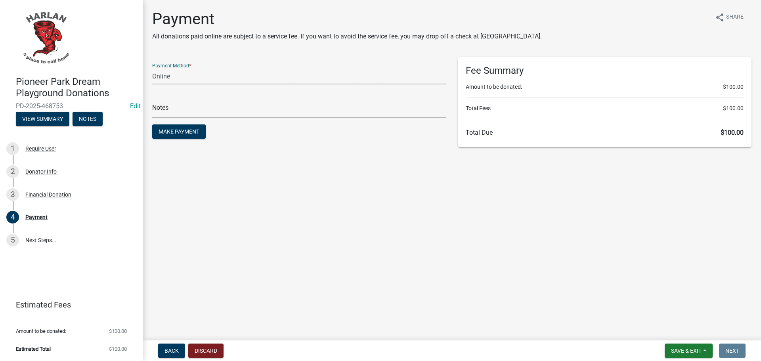
click at [161, 76] on select "Credit Card POS Check Cash Online" at bounding box center [299, 76] width 294 height 16
select select "1: 0"
click at [152, 68] on select "Credit Card POS Check Cash Online" at bounding box center [299, 76] width 294 height 16
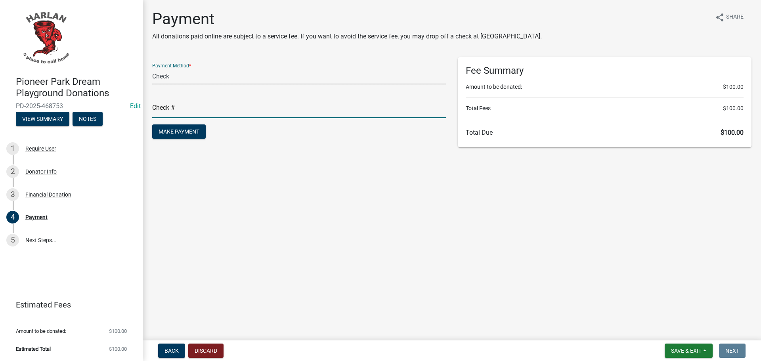
click at [160, 109] on input "text" at bounding box center [299, 110] width 294 height 16
type input "10657"
click at [173, 130] on span "Make Payment" at bounding box center [179, 131] width 41 height 6
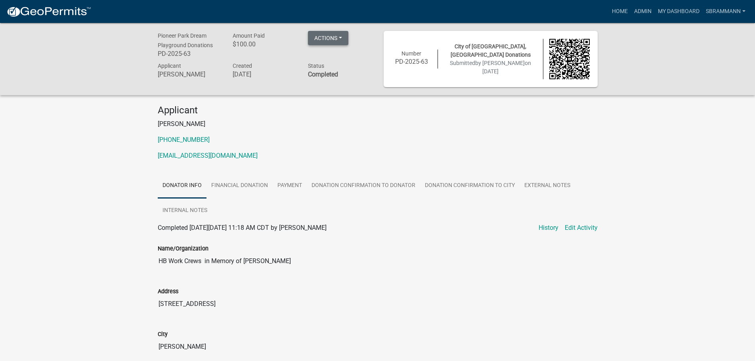
click at [331, 37] on button "Actions" at bounding box center [328, 38] width 40 height 14
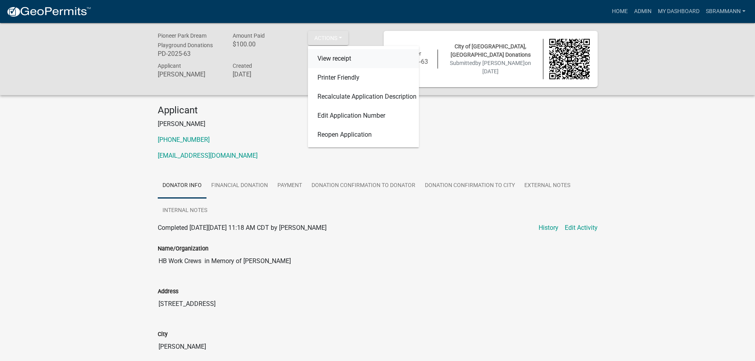
click at [332, 57] on link "View receipt" at bounding box center [363, 58] width 111 height 19
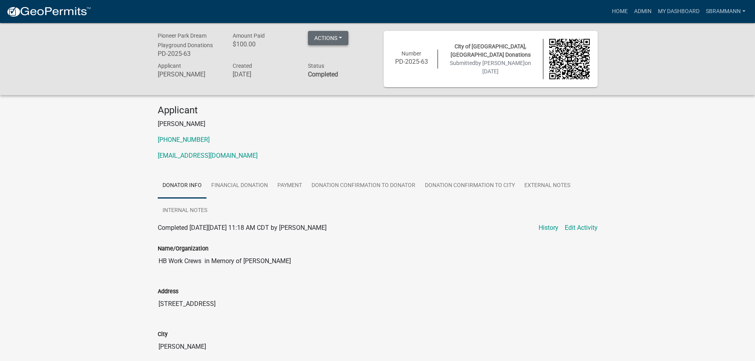
click at [321, 39] on button "Actions" at bounding box center [328, 38] width 40 height 14
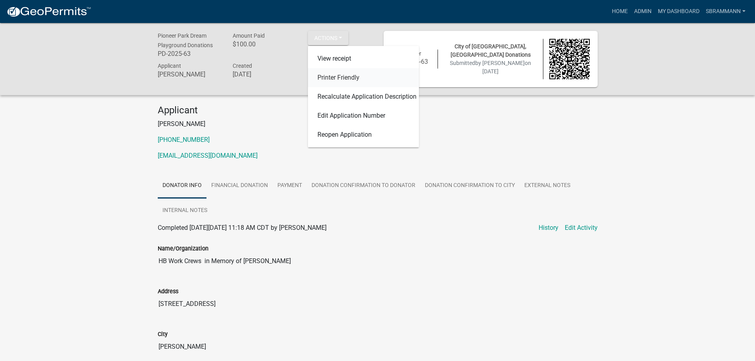
click at [327, 77] on link "Printer Friendly" at bounding box center [363, 77] width 111 height 19
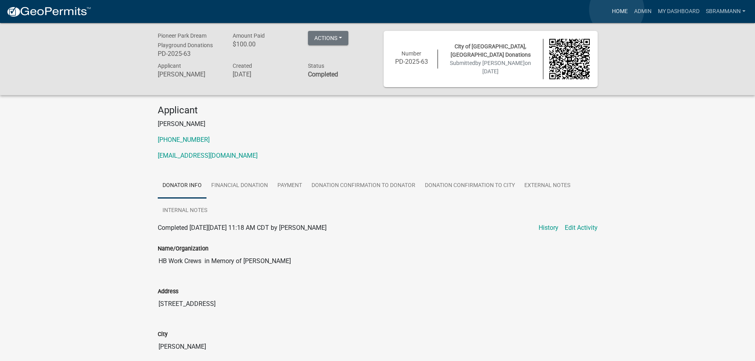
click at [617, 10] on link "Home" at bounding box center [620, 11] width 22 height 15
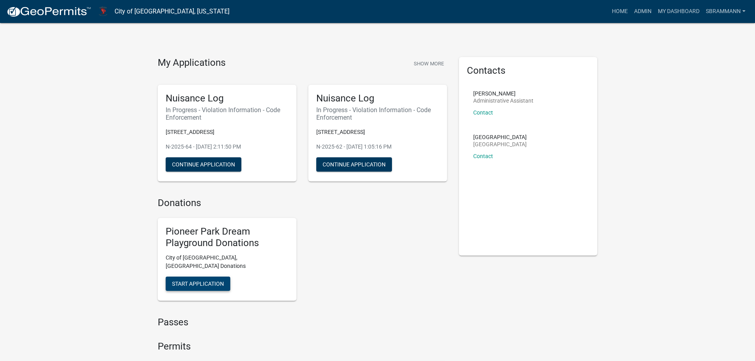
click at [196, 281] on span "Start Application" at bounding box center [198, 284] width 52 height 6
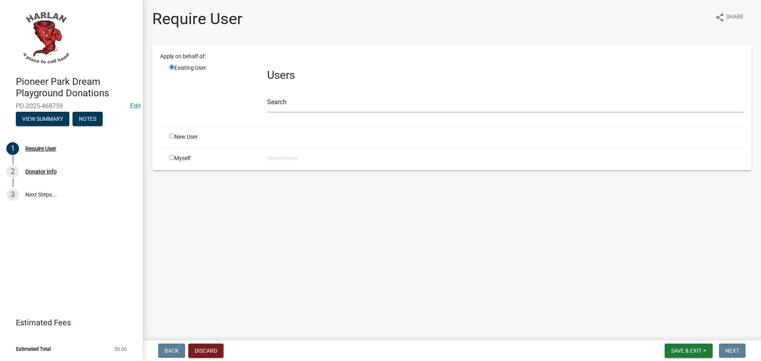
click at [170, 158] on input "radio" at bounding box center [171, 157] width 5 height 5
radio input "true"
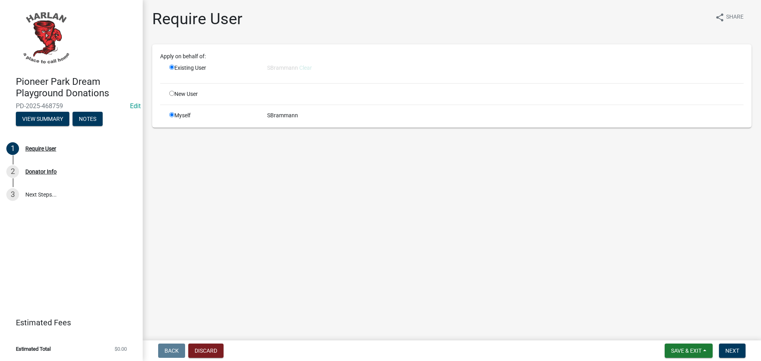
radio input "false"
click at [730, 353] on span "Next" at bounding box center [733, 351] width 14 height 6
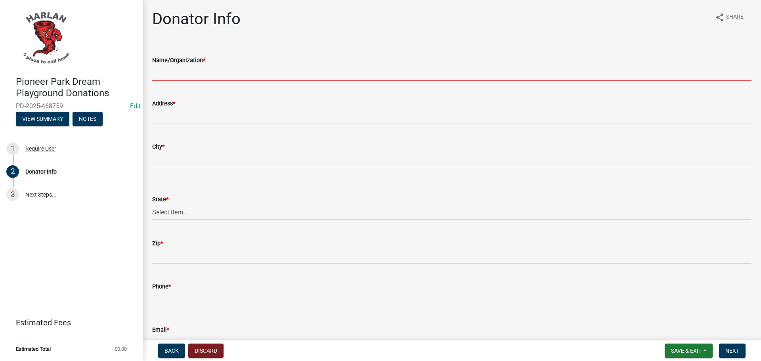
click at [176, 75] on input "Name/Organization *" at bounding box center [451, 73] width 599 height 16
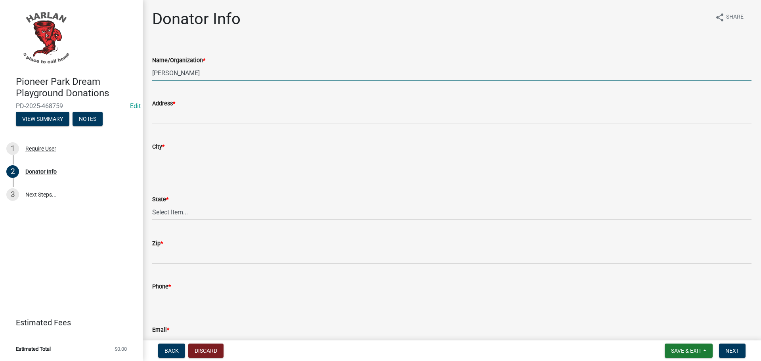
type input "[PERSON_NAME]"
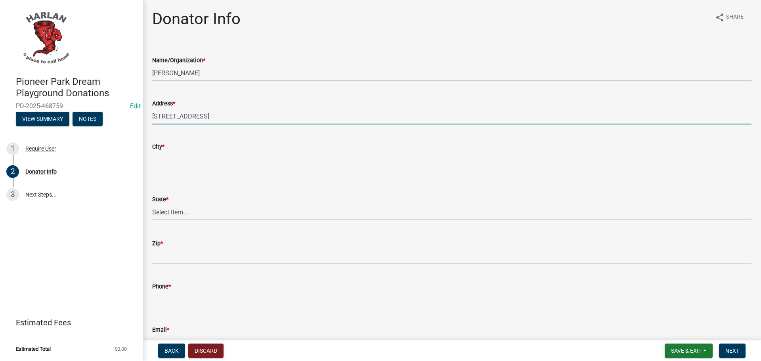
type input "[STREET_ADDRESS]"
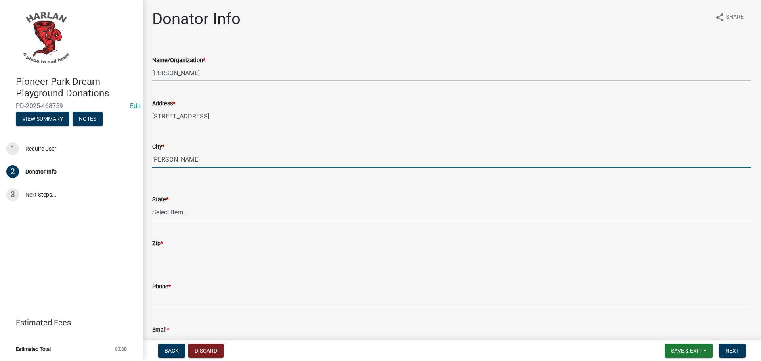
type input "[PERSON_NAME]"
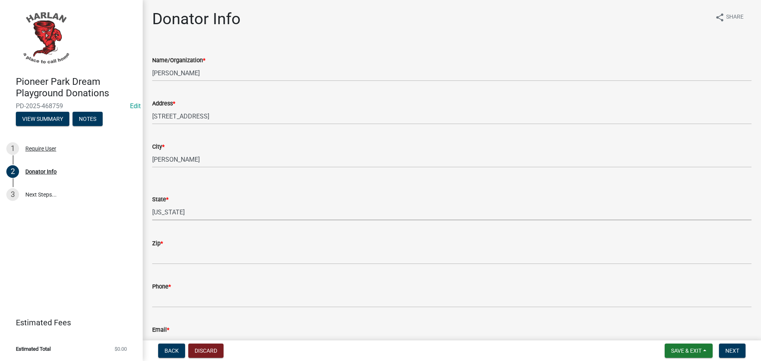
select select "IA"
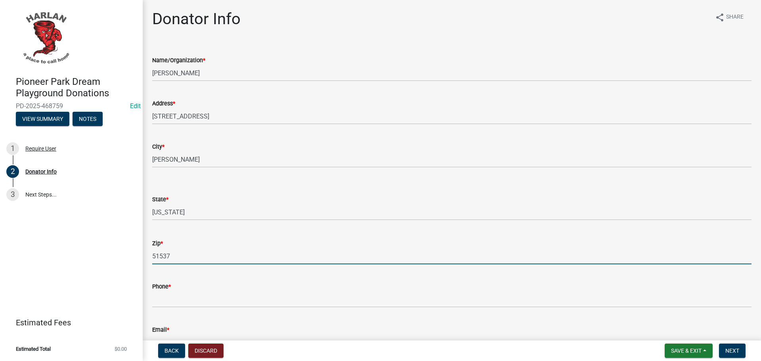
type input "51537"
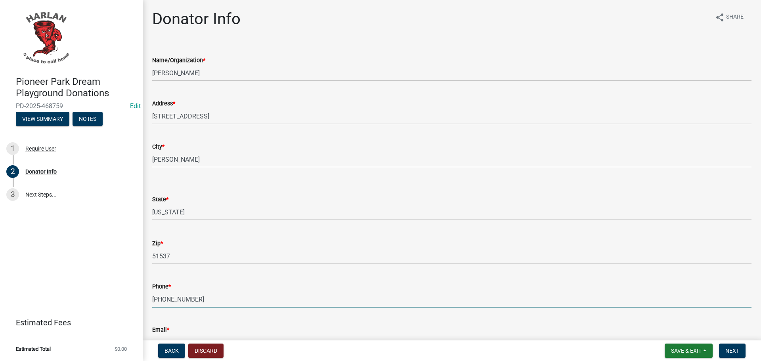
type input "[PHONE_NUMBER]"
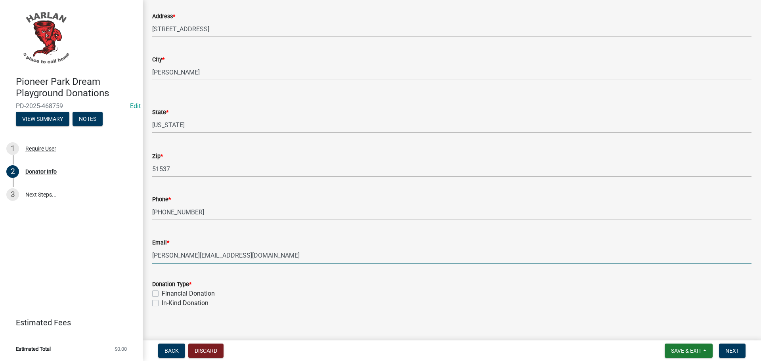
scroll to position [96, 0]
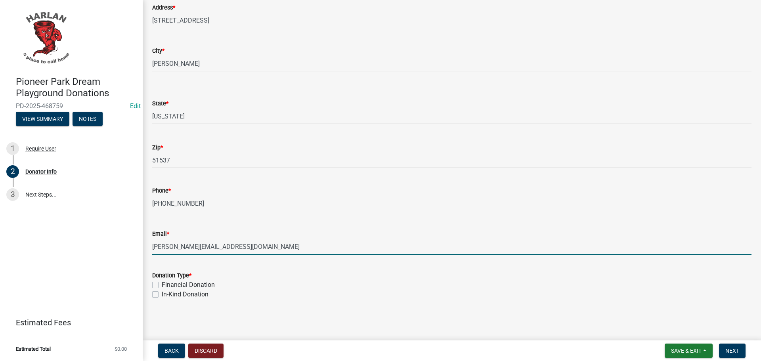
type input "[PERSON_NAME][EMAIL_ADDRESS][DOMAIN_NAME]"
click at [162, 285] on label "Financial Donation" at bounding box center [188, 285] width 53 height 10
click at [162, 285] on input "Financial Donation" at bounding box center [164, 282] width 5 height 5
checkbox input "true"
checkbox input "false"
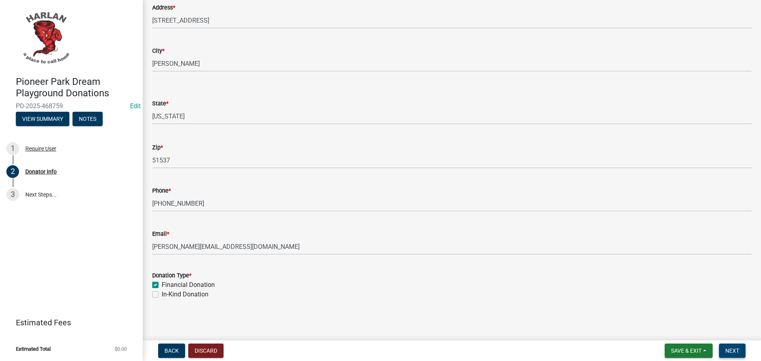
click at [727, 349] on span "Next" at bounding box center [733, 351] width 14 height 6
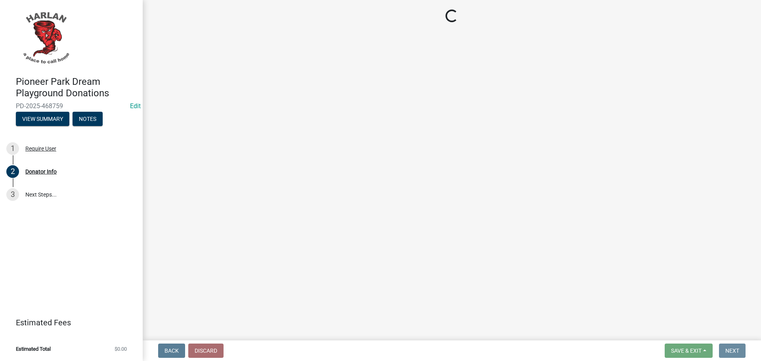
scroll to position [0, 0]
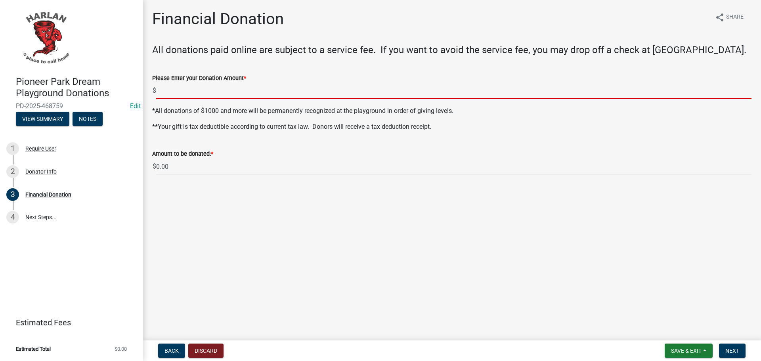
click at [173, 91] on input "text" at bounding box center [454, 91] width 596 height 16
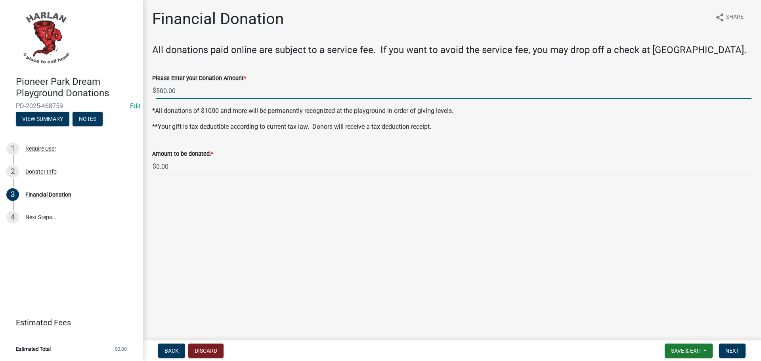
type input "500"
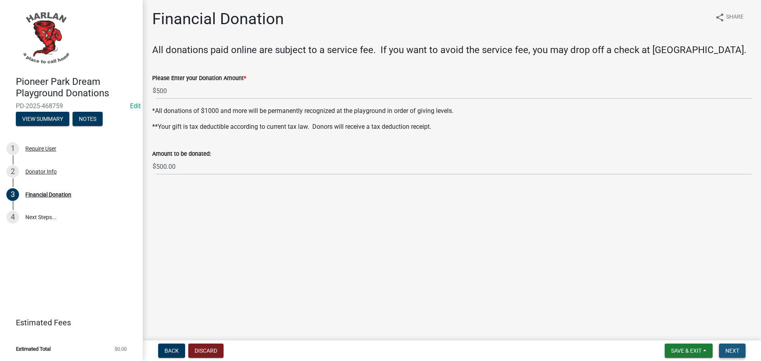
click at [733, 352] on span "Next" at bounding box center [733, 351] width 14 height 6
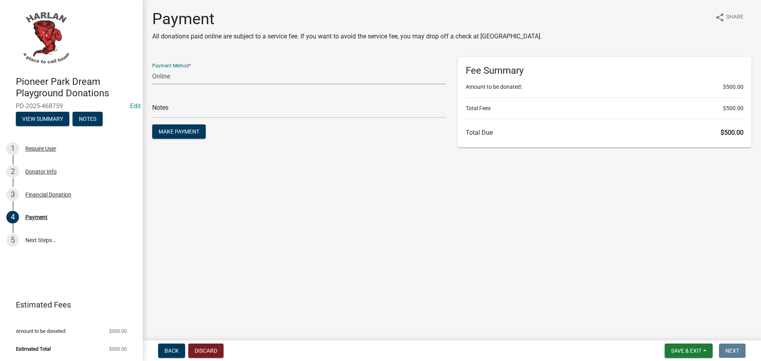
click at [160, 77] on select "Credit Card POS Check Cash Online" at bounding box center [299, 76] width 294 height 16
select select "1: 0"
click at [152, 68] on select "Credit Card POS Check Cash Online" at bounding box center [299, 76] width 294 height 16
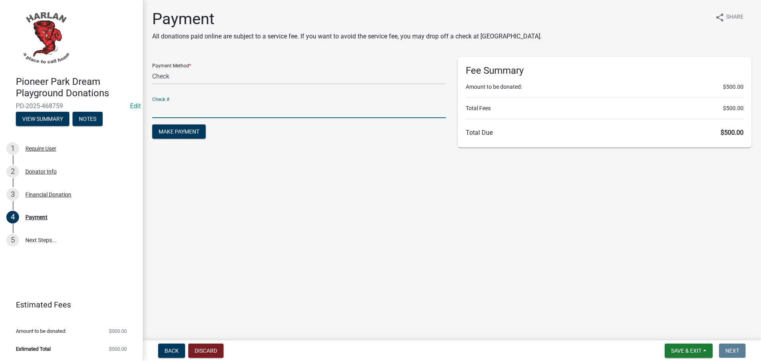
click at [161, 108] on input "text" at bounding box center [299, 110] width 294 height 16
type input "2658186"
click at [176, 131] on span "Make Payment" at bounding box center [179, 131] width 41 height 6
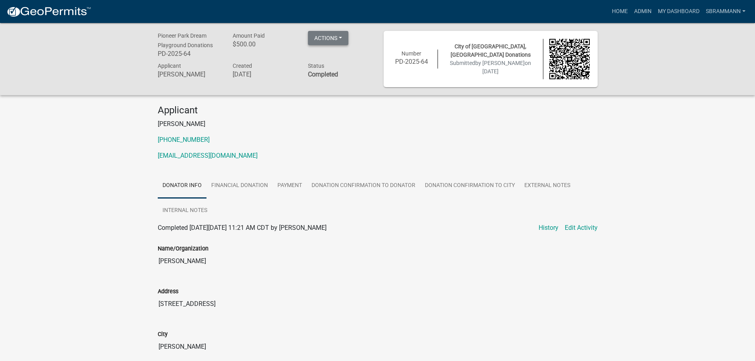
click at [339, 34] on button "Actions" at bounding box center [328, 38] width 40 height 14
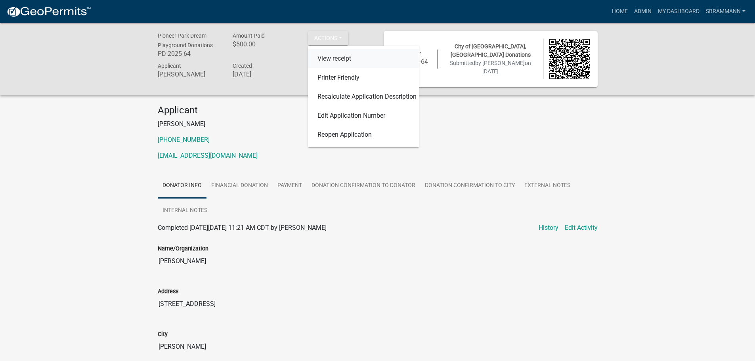
click at [335, 56] on link "View receipt" at bounding box center [363, 58] width 111 height 19
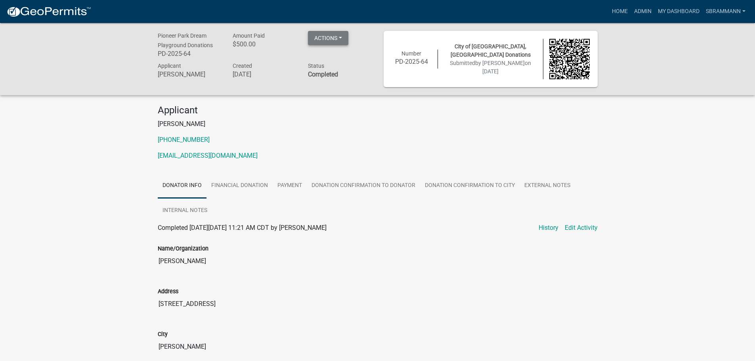
click at [327, 41] on button "Actions" at bounding box center [328, 38] width 40 height 14
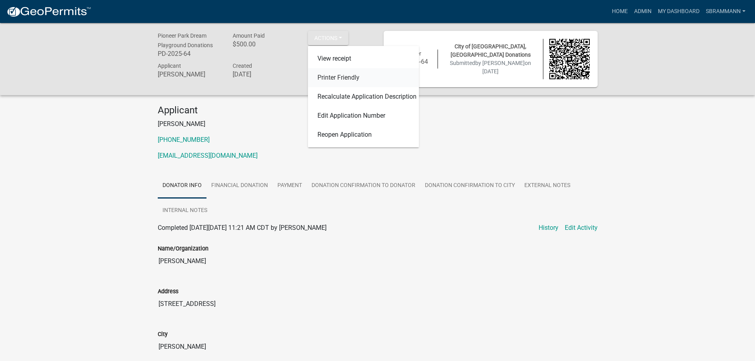
click at [331, 79] on link "Printer Friendly" at bounding box center [363, 77] width 111 height 19
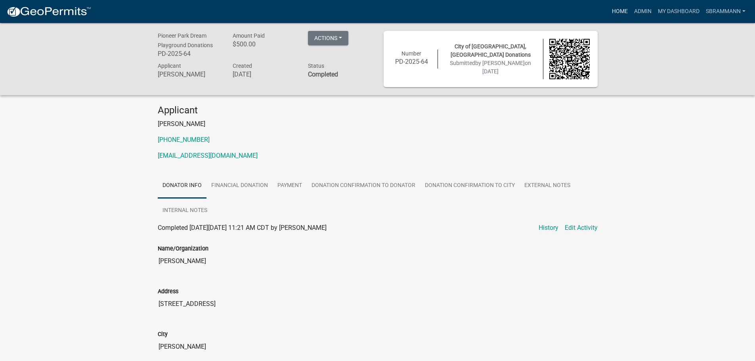
click at [622, 9] on link "Home" at bounding box center [620, 11] width 22 height 15
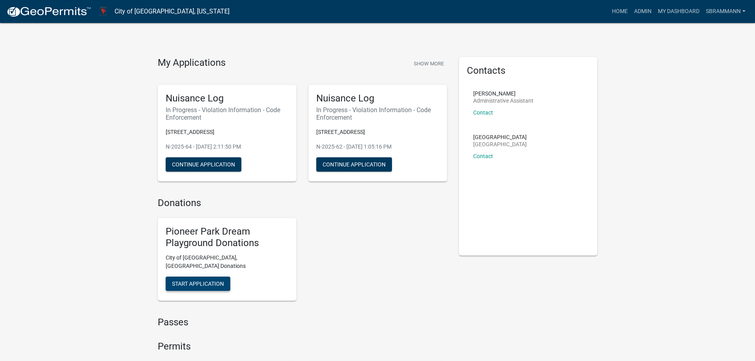
click at [193, 281] on span "Start Application" at bounding box center [198, 284] width 52 height 6
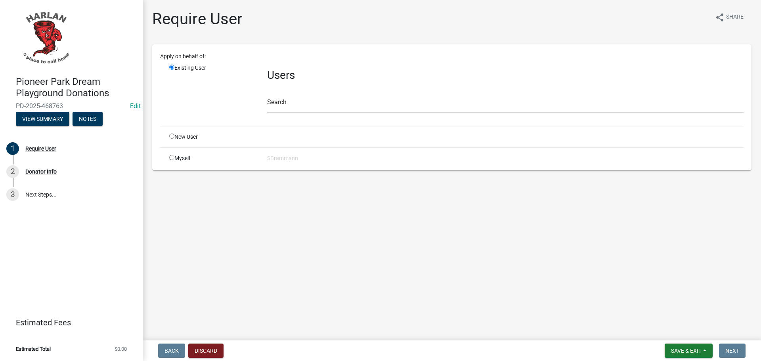
click at [172, 155] on input "radio" at bounding box center [171, 157] width 5 height 5
radio input "true"
radio input "false"
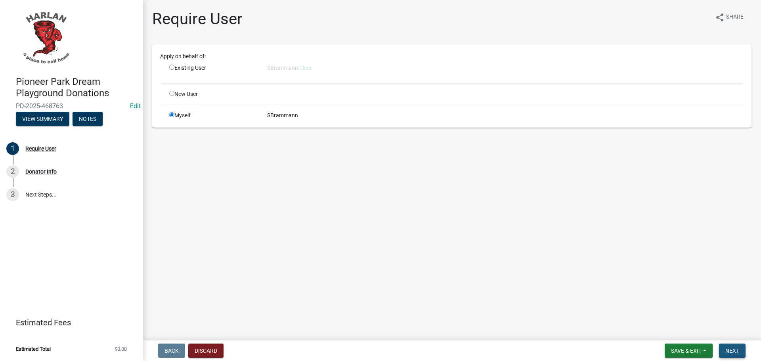
click at [730, 351] on span "Next" at bounding box center [733, 351] width 14 height 6
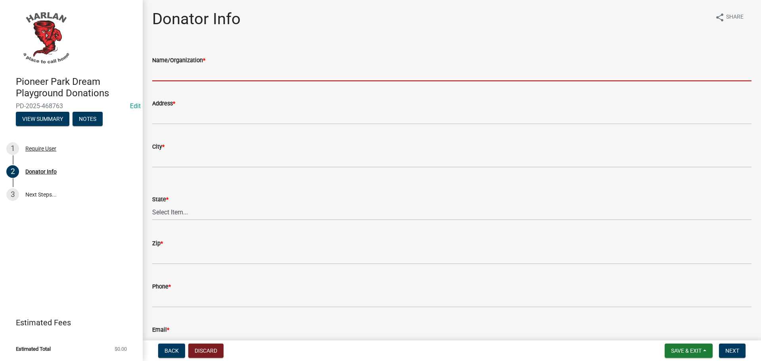
click at [185, 74] on input "Name/Organization *" at bounding box center [451, 73] width 599 height 16
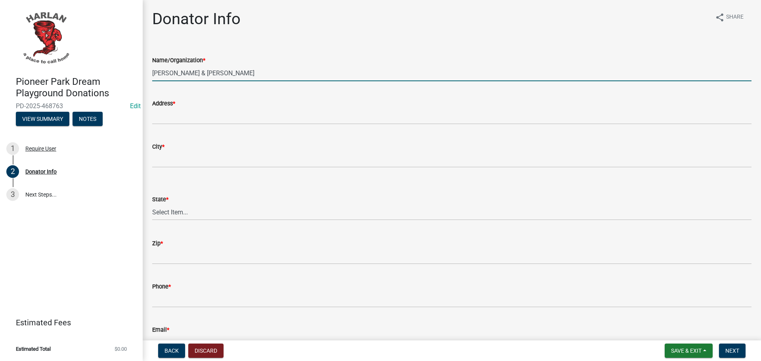
type input "Mark & Phyllis Lytle"
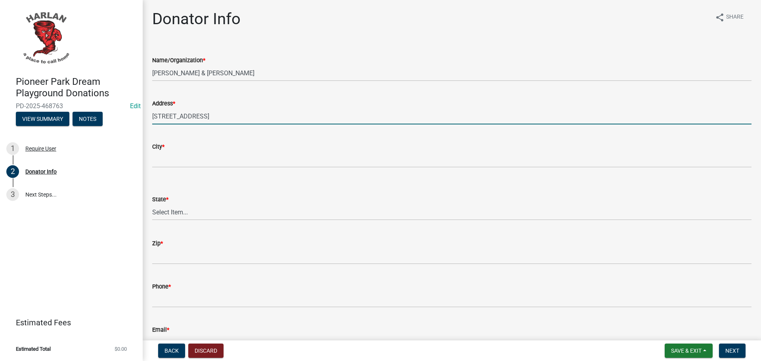
type input "1002 HWY 44"
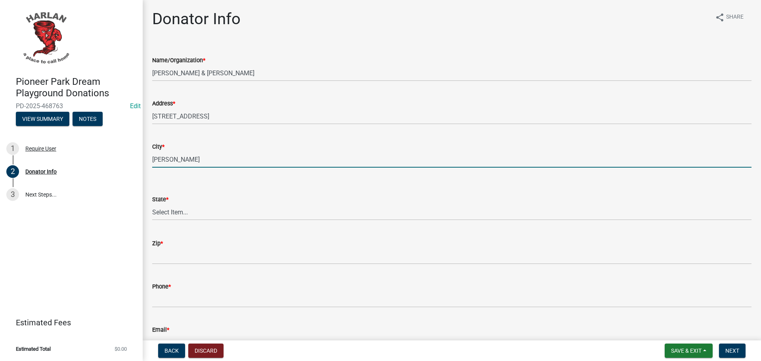
type input "[PERSON_NAME]"
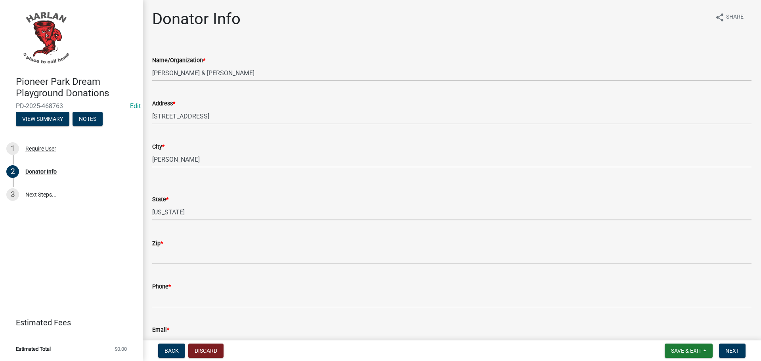
select select "IA"
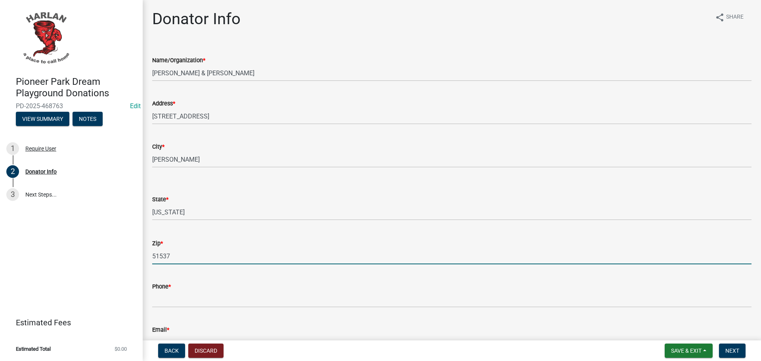
type input "51537"
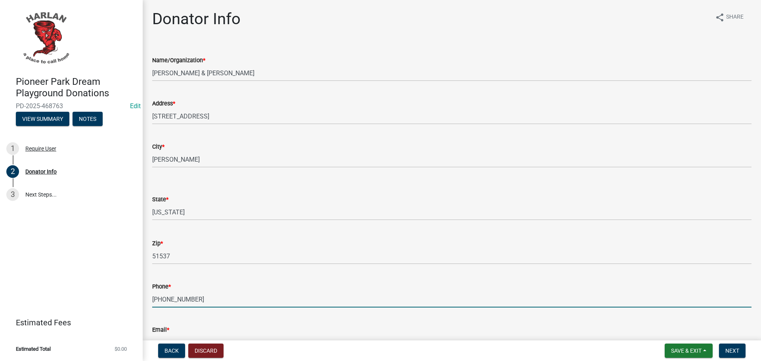
type input "712-744-3288"
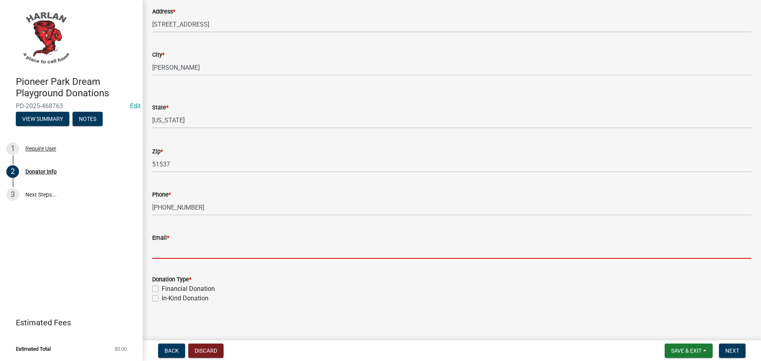
scroll to position [93, 0]
click at [172, 247] on input "Email *" at bounding box center [451, 250] width 599 height 16
type input "[EMAIL_ADDRESS][DOMAIN_NAME]"
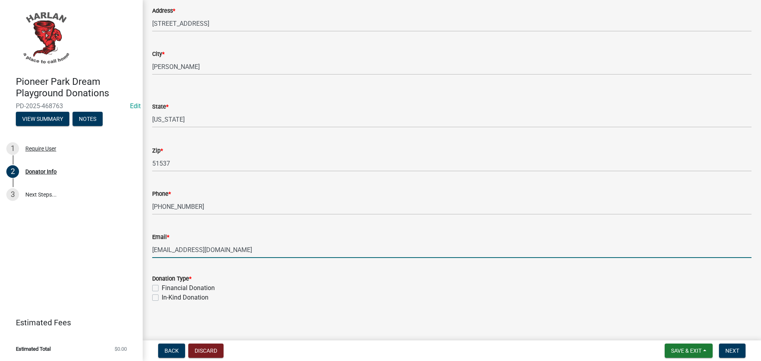
click at [162, 289] on label "Financial Donation" at bounding box center [188, 288] width 53 height 10
click at [162, 289] on input "Financial Donation" at bounding box center [164, 285] width 5 height 5
checkbox input "true"
checkbox input "false"
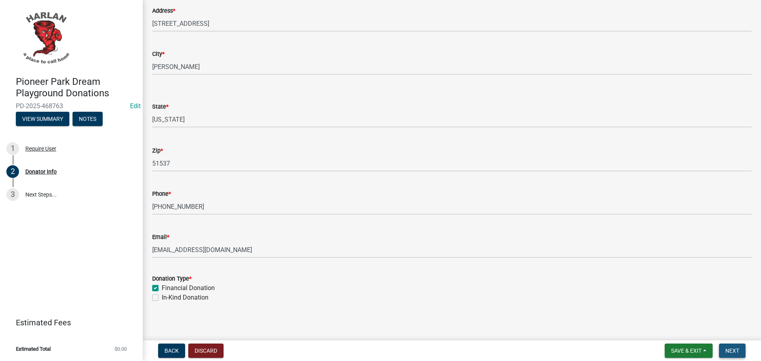
click at [728, 351] on span "Next" at bounding box center [733, 351] width 14 height 6
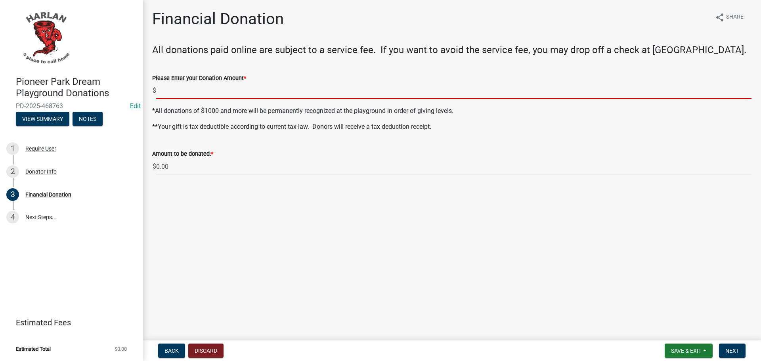
click at [177, 94] on input "text" at bounding box center [454, 91] width 596 height 16
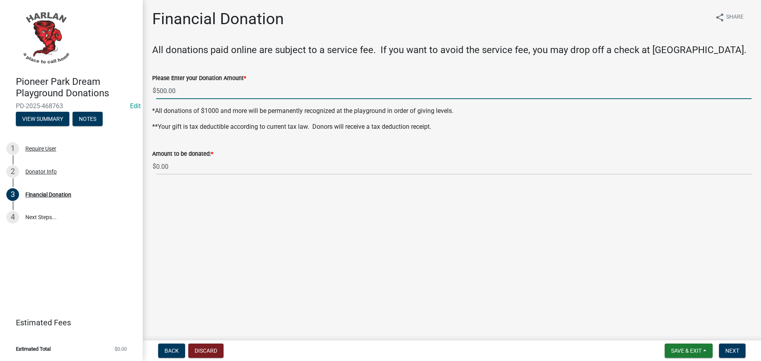
type input "500"
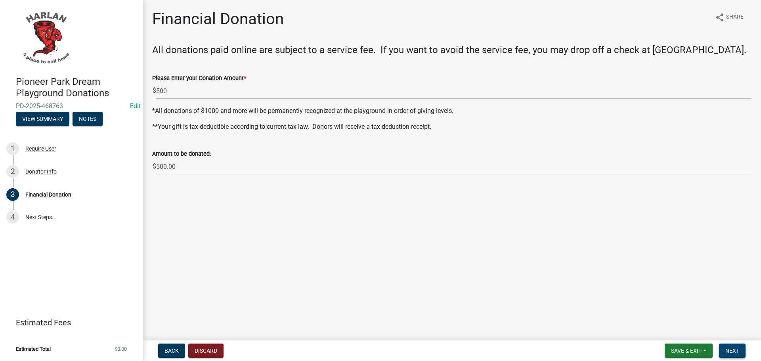
click at [730, 352] on span "Next" at bounding box center [733, 351] width 14 height 6
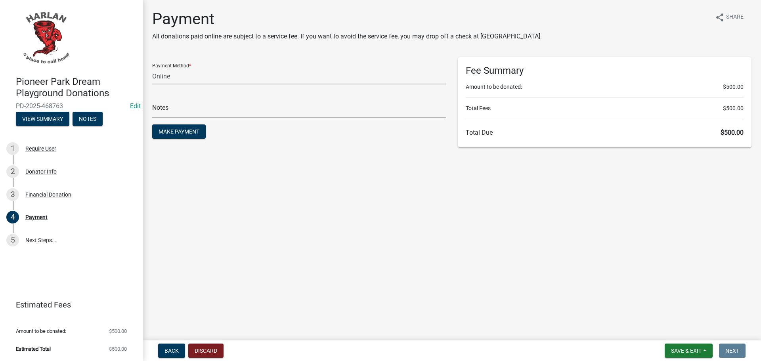
click at [169, 79] on select "Credit Card POS Check Cash Online" at bounding box center [299, 76] width 294 height 16
select select "1: 0"
click at [152, 68] on select "Credit Card POS Check Cash Online" at bounding box center [299, 76] width 294 height 16
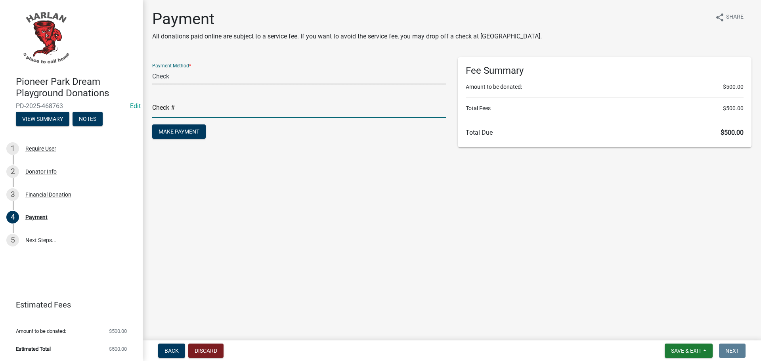
click at [167, 109] on input "text" at bounding box center [299, 110] width 294 height 16
type input "2082"
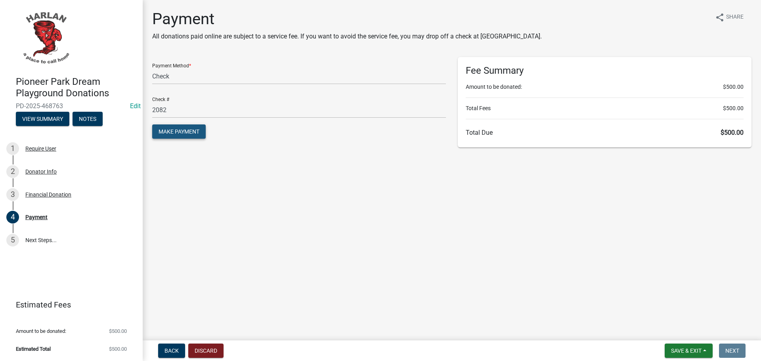
click at [178, 132] on span "Make Payment" at bounding box center [179, 131] width 41 height 6
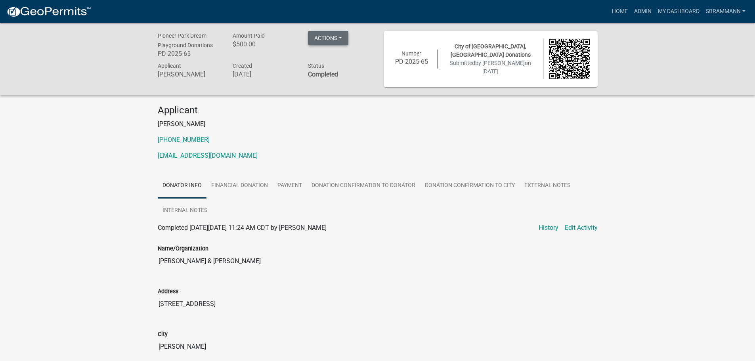
click at [335, 37] on button "Actions" at bounding box center [328, 38] width 40 height 14
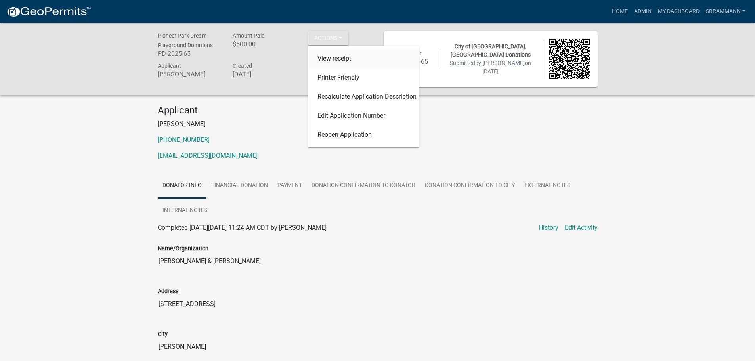
click at [339, 59] on link "View receipt" at bounding box center [363, 58] width 111 height 19
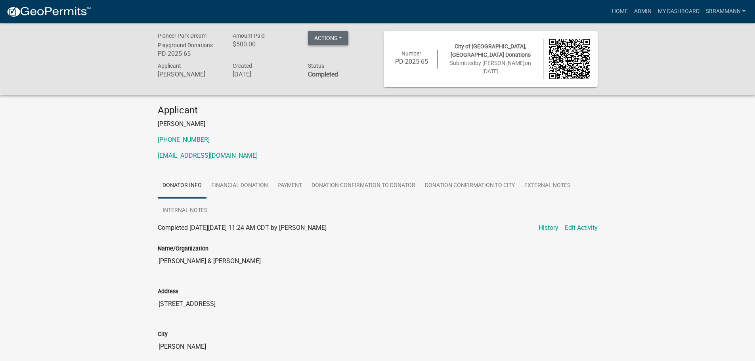
click at [339, 41] on button "Actions" at bounding box center [328, 38] width 40 height 14
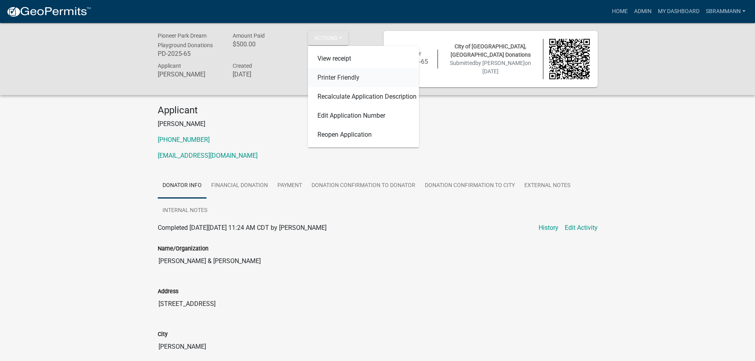
click at [337, 78] on link "Printer Friendly" at bounding box center [363, 77] width 111 height 19
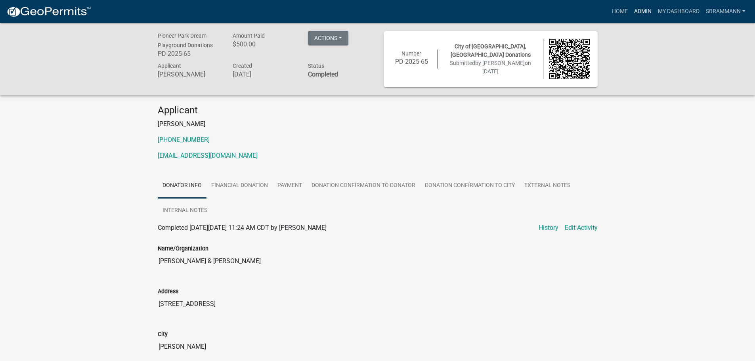
click at [642, 13] on link "Admin" at bounding box center [643, 11] width 24 height 15
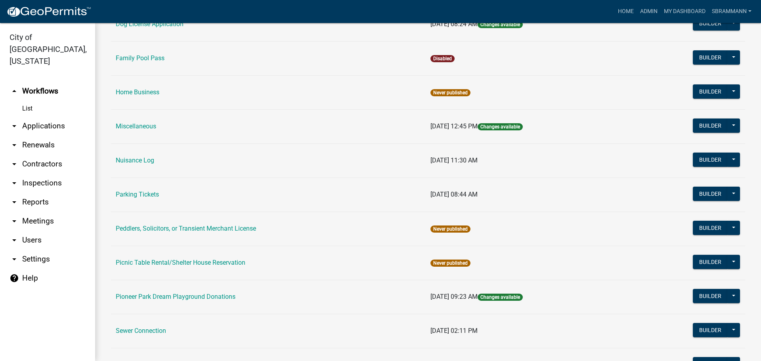
scroll to position [390, 0]
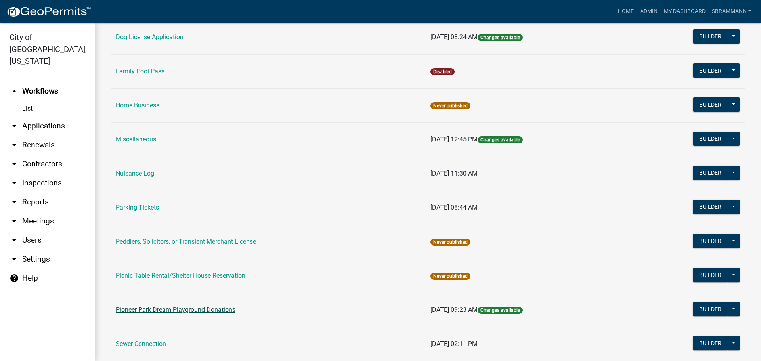
click at [136, 310] on link "Pioneer Park Dream Playground Donations" at bounding box center [176, 310] width 120 height 8
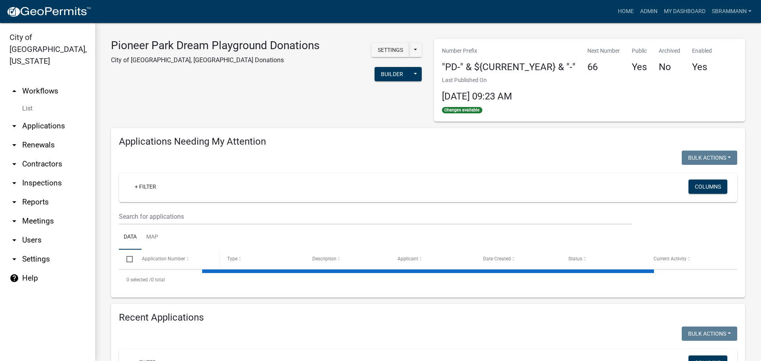
select select "3: 100"
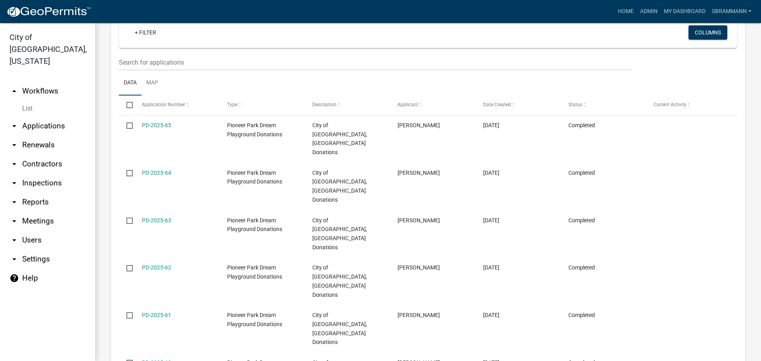
scroll to position [357, 0]
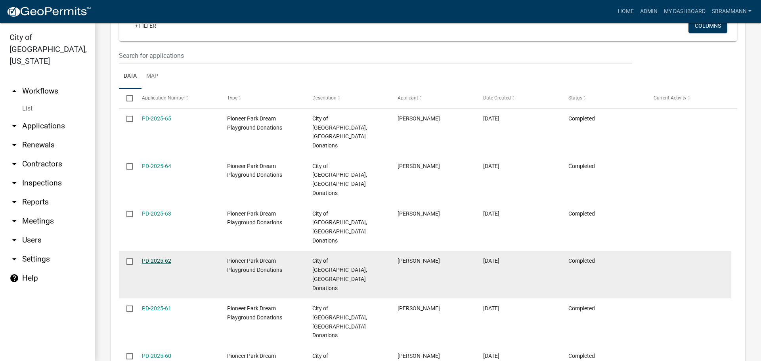
click at [154, 258] on link "PD-2025-62" at bounding box center [156, 261] width 29 height 6
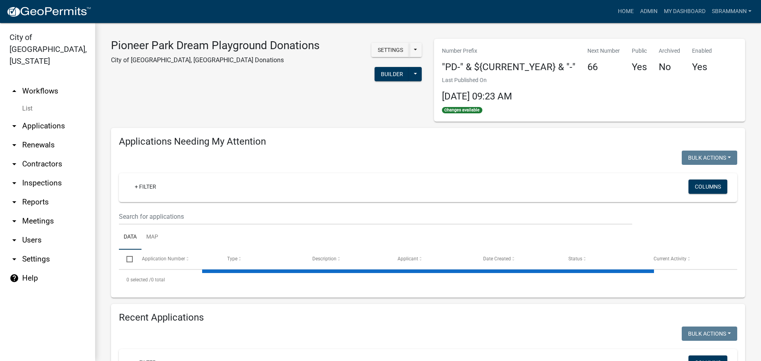
select select "3: 100"
